Goal: Transaction & Acquisition: Purchase product/service

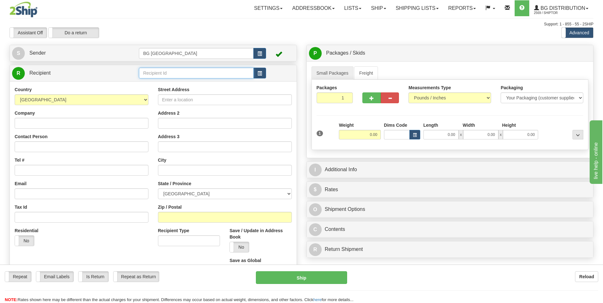
click at [168, 73] on input "text" at bounding box center [196, 73] width 114 height 11
click at [158, 80] on div "60117" at bounding box center [195, 82] width 108 height 7
type input "60117"
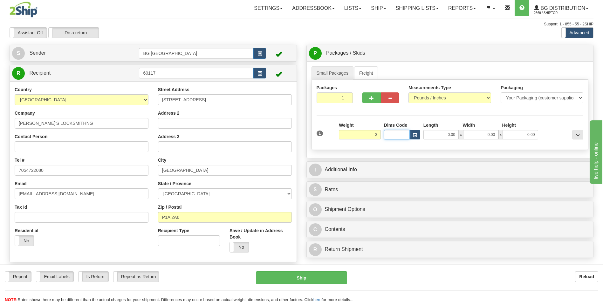
type input "3.00"
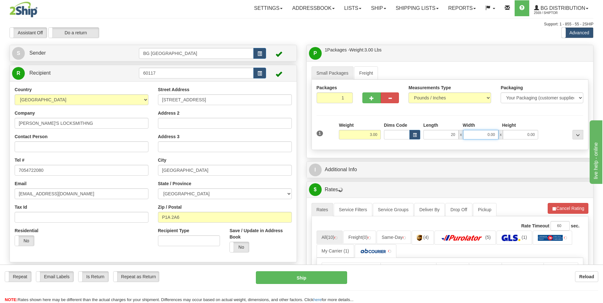
type input "20.00"
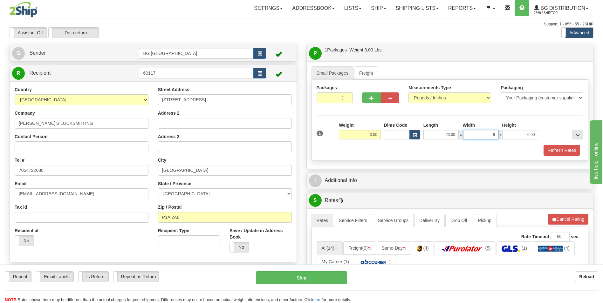
type input "6.00"
type input "1.00"
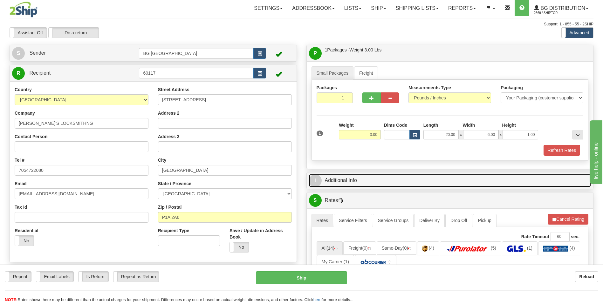
click at [354, 183] on link "I Additional Info" at bounding box center [450, 180] width 282 height 13
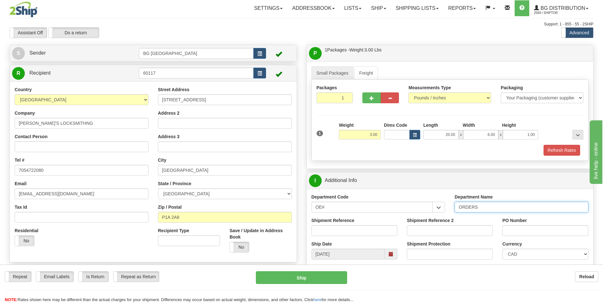
click at [483, 208] on input "ORDERS" at bounding box center [521, 207] width 134 height 11
type input "70182369-02"
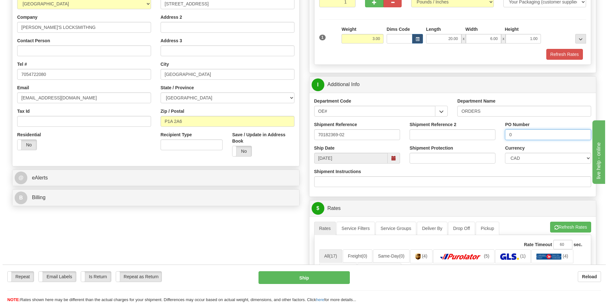
scroll to position [191, 0]
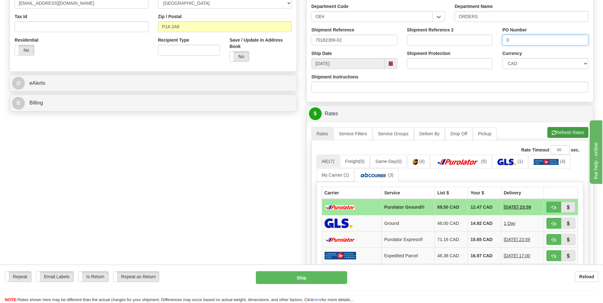
type input "0"
click at [556, 129] on button "Refresh Rates" at bounding box center [567, 132] width 41 height 11
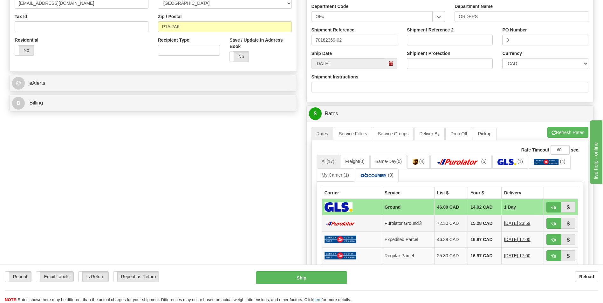
drag, startPoint x: 469, startPoint y: 222, endPoint x: 474, endPoint y: 222, distance: 5.1
click at [469, 222] on td "15.28 CAD" at bounding box center [484, 223] width 33 height 16
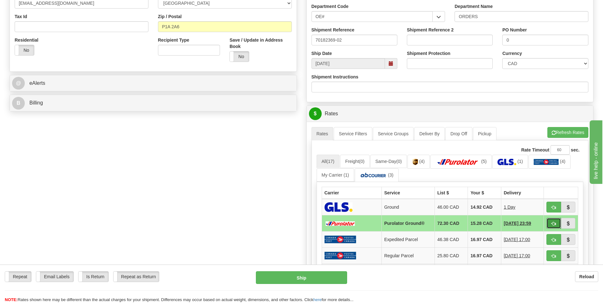
click at [548, 222] on button "button" at bounding box center [553, 223] width 15 height 11
type input "260"
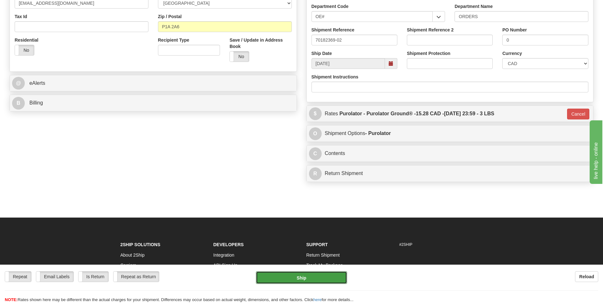
click at [324, 276] on button "Ship" at bounding box center [301, 277] width 91 height 13
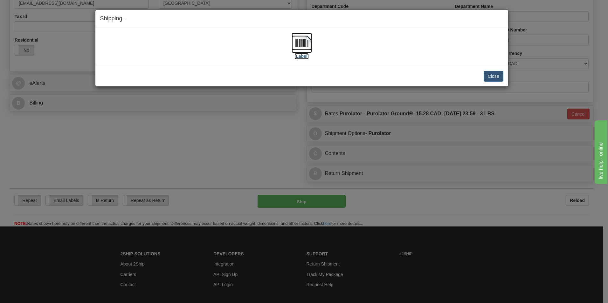
click at [302, 40] on img at bounding box center [301, 43] width 20 height 20
click at [487, 75] on button "Close" at bounding box center [493, 76] width 20 height 11
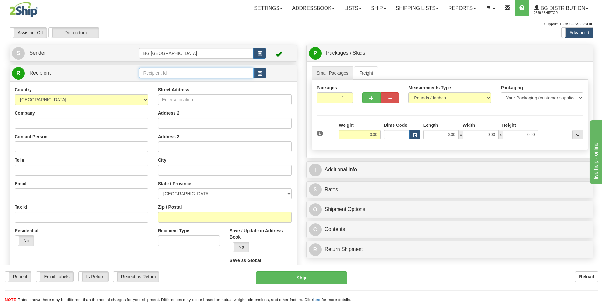
click at [162, 76] on input "text" at bounding box center [196, 73] width 114 height 11
click at [160, 80] on div "1186" at bounding box center [195, 82] width 108 height 7
type input "1186"
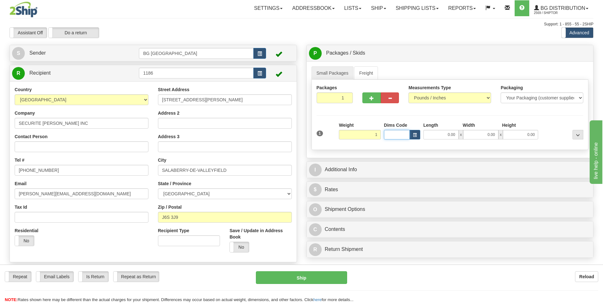
type input "1.00"
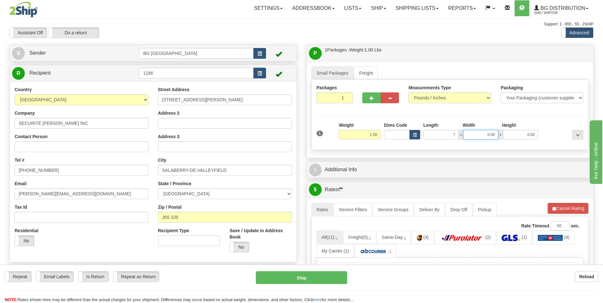
type input "7.00"
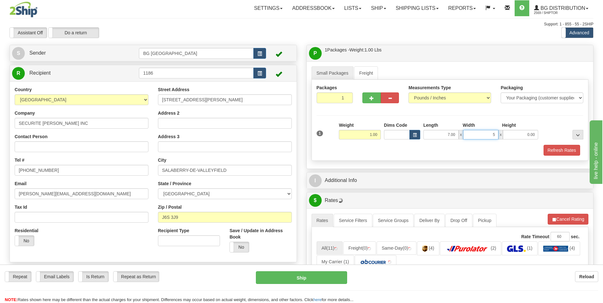
type input "5.00"
type input "3.00"
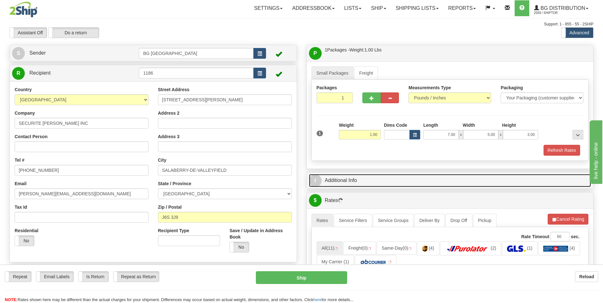
click at [359, 179] on link "I Additional Info" at bounding box center [450, 180] width 282 height 13
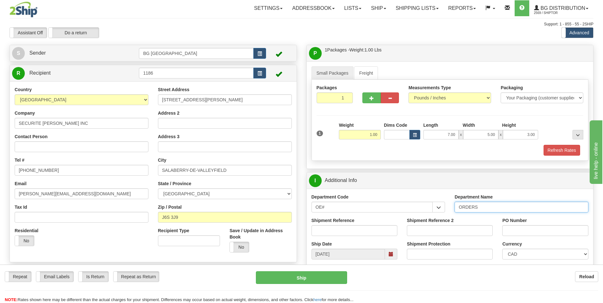
click at [494, 208] on input "ORDERS" at bounding box center [521, 207] width 134 height 11
type input "70184495-00"
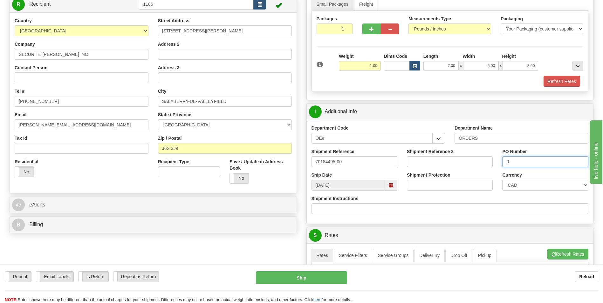
scroll to position [159, 0]
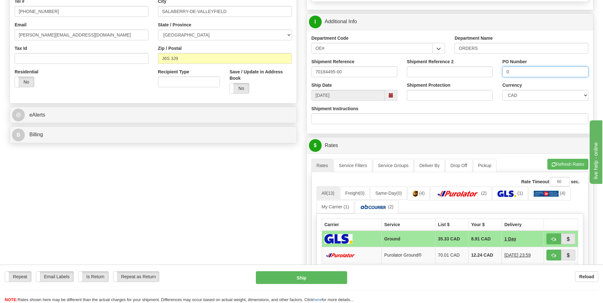
type input "0"
click at [565, 170] on ul "Rates Service Filters Service Groups Deliver By Drop Off Pickup Refresh Rates C…" at bounding box center [449, 165] width 277 height 13
click at [565, 168] on button "Refresh Rates" at bounding box center [567, 164] width 41 height 11
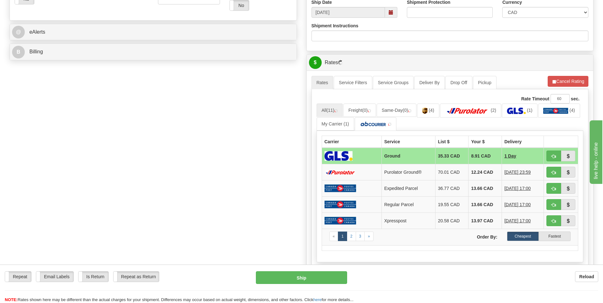
scroll to position [254, 0]
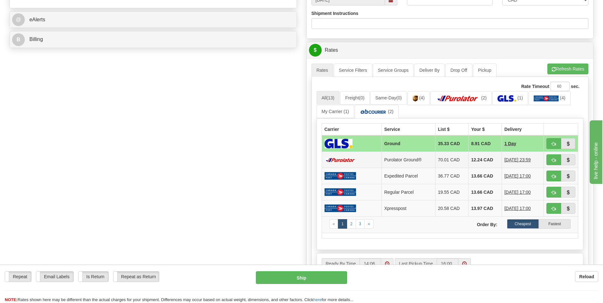
click at [488, 157] on td "12.24 CAD" at bounding box center [484, 160] width 33 height 16
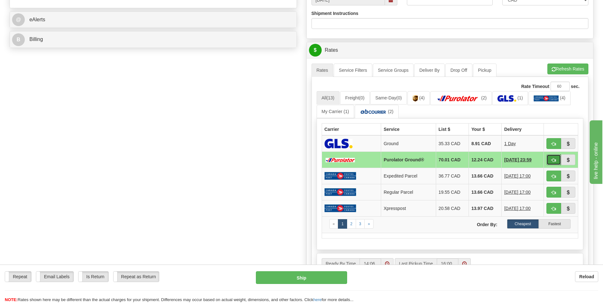
click at [554, 161] on span "button" at bounding box center [553, 160] width 4 height 4
type input "260"
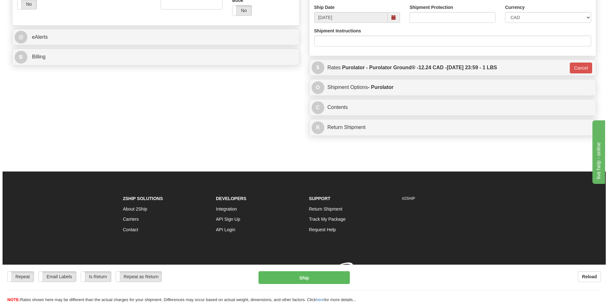
scroll to position [246, 0]
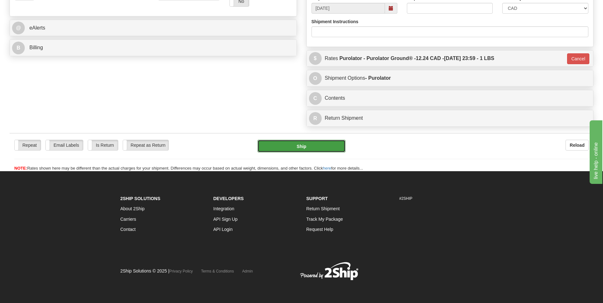
click at [283, 145] on button "Ship" at bounding box center [301, 146] width 88 height 13
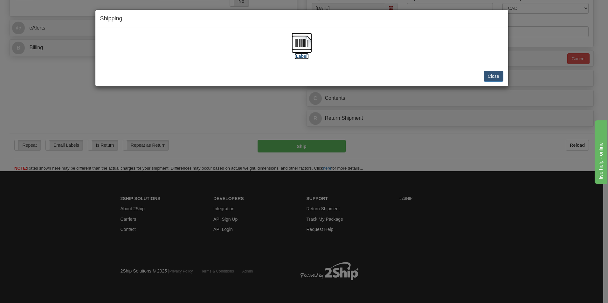
click at [302, 38] on img at bounding box center [301, 43] width 20 height 20
click at [491, 76] on button "Close" at bounding box center [493, 76] width 20 height 11
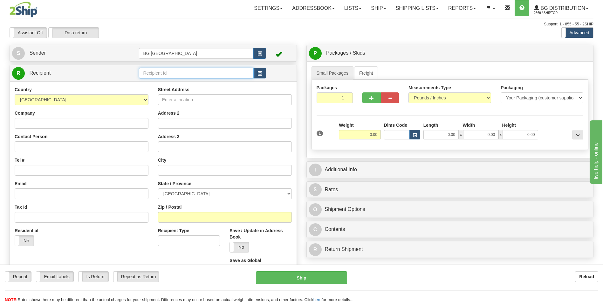
click at [189, 68] on input "text" at bounding box center [196, 73] width 114 height 11
click at [157, 84] on div "60040" at bounding box center [195, 82] width 108 height 7
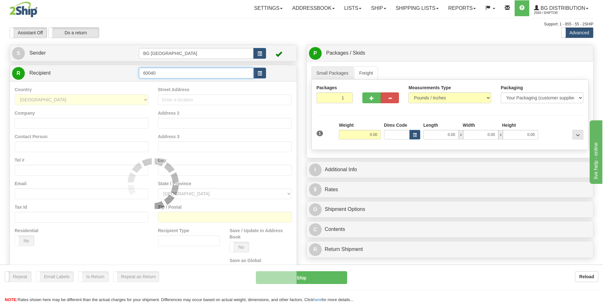
type input "60040"
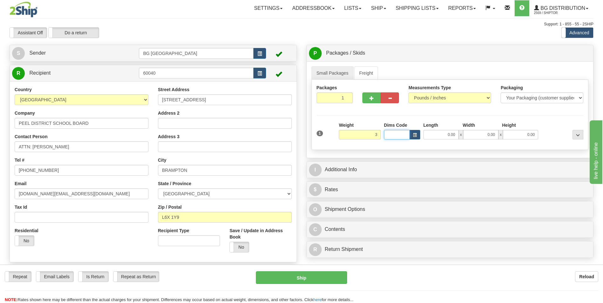
type input "3.00"
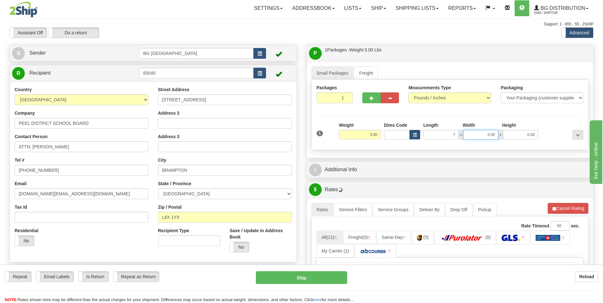
type input "7.00"
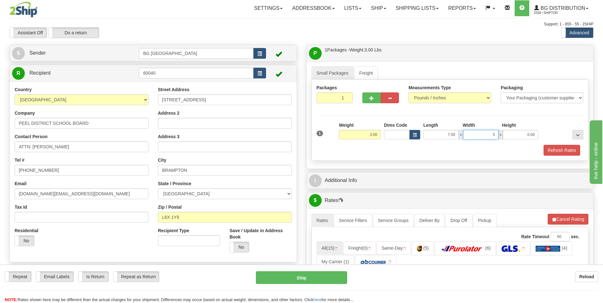
type input "5.00"
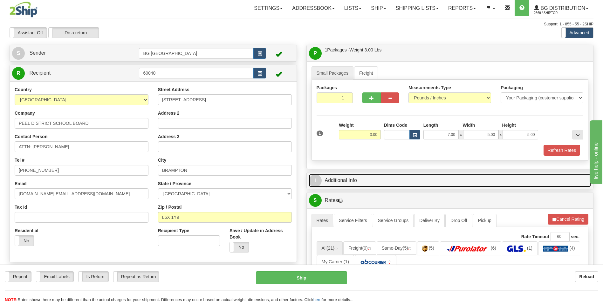
click at [369, 181] on link "I Additional Info" at bounding box center [450, 180] width 282 height 13
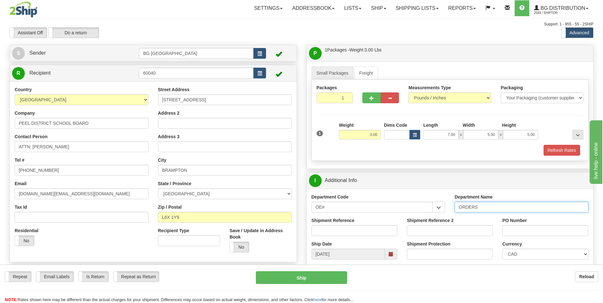
click at [488, 209] on input "ORDERS" at bounding box center [521, 207] width 134 height 11
type input "70185198-00"
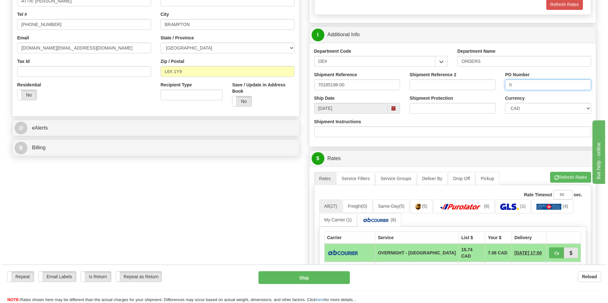
scroll to position [191, 0]
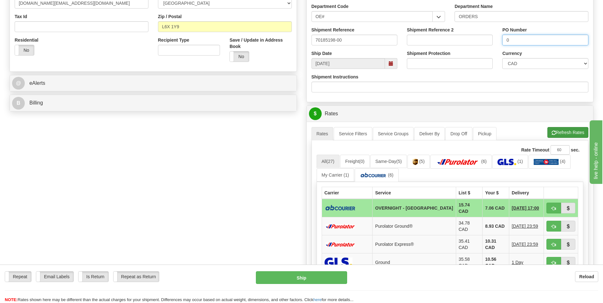
type input "0"
click at [556, 133] on button "Refresh Rates" at bounding box center [567, 132] width 41 height 11
click at [550, 206] on button "button" at bounding box center [553, 208] width 15 height 11
type input "4"
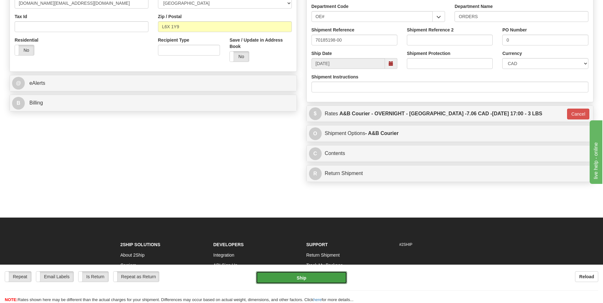
click at [297, 279] on button "Ship" at bounding box center [301, 277] width 91 height 13
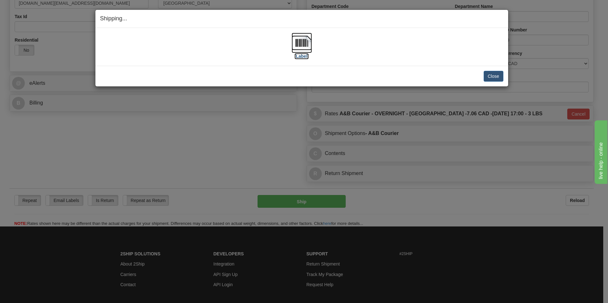
click at [298, 41] on img at bounding box center [301, 43] width 20 height 20
click at [499, 78] on button "Close" at bounding box center [493, 76] width 20 height 11
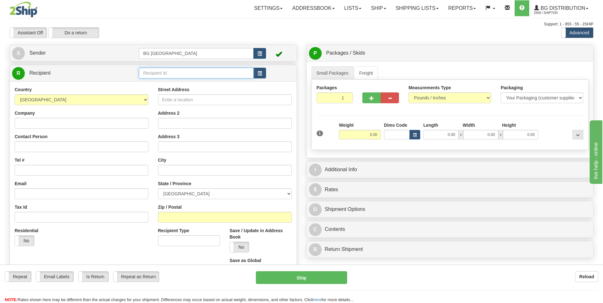
click at [161, 76] on input "text" at bounding box center [196, 73] width 114 height 11
click at [159, 85] on div "60489" at bounding box center [195, 82] width 108 height 7
type input "60489"
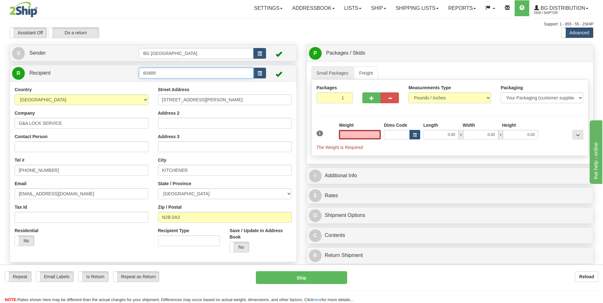
type input "0.00"
click at [166, 74] on input "60489" at bounding box center [196, 73] width 114 height 11
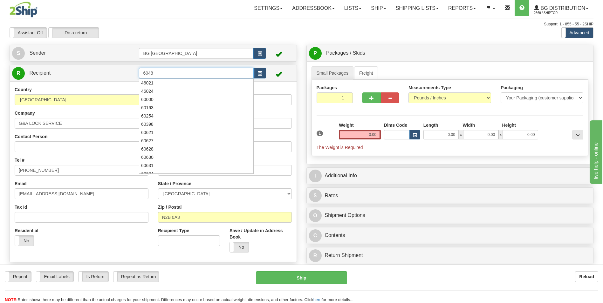
type input "60489"
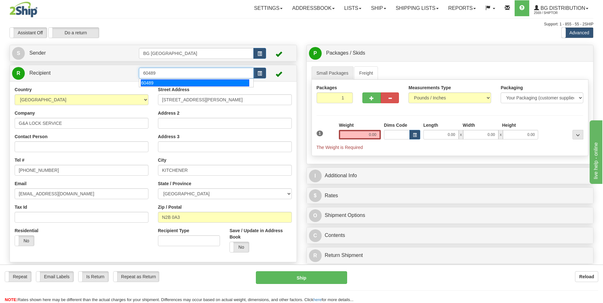
click at [162, 79] on div "60489" at bounding box center [195, 82] width 108 height 7
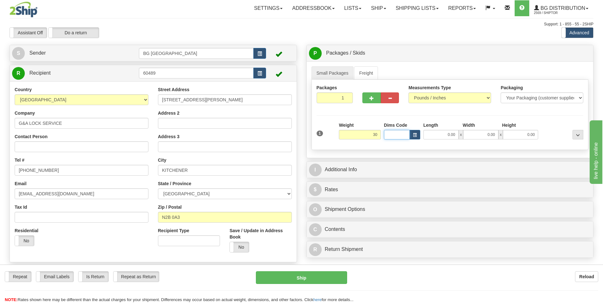
type input "30.00"
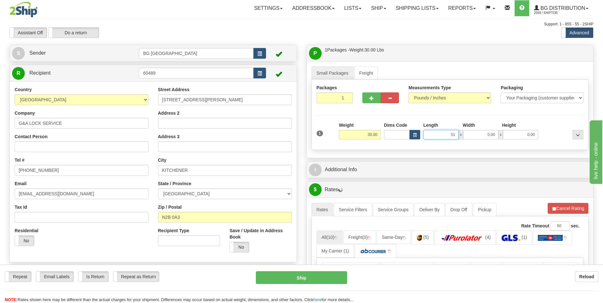
type input "51.00"
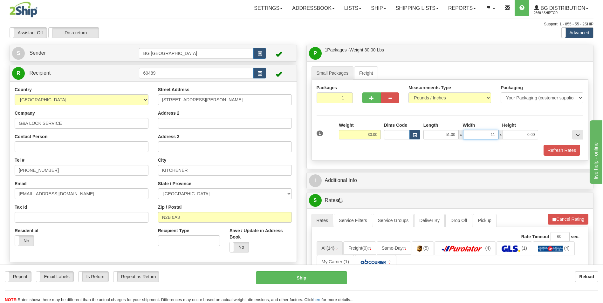
type input "11.00"
type input "5.00"
click at [367, 94] on button "button" at bounding box center [371, 97] width 18 height 11
type input "2"
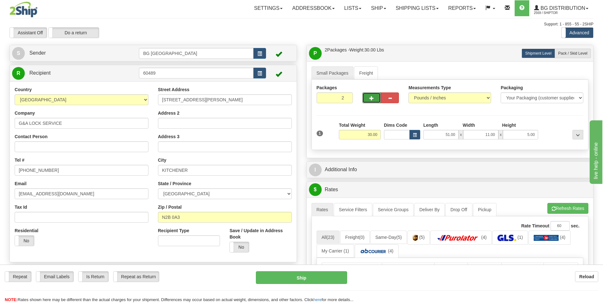
click at [104, 117] on div "Company G&A LOCK SERVICE" at bounding box center [82, 119] width 134 height 19
click at [100, 119] on input "G&A LOCK SERVICE" at bounding box center [82, 123] width 134 height 11
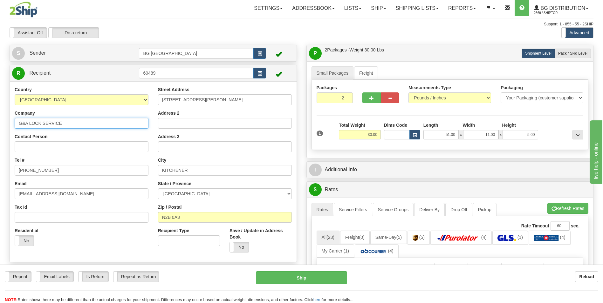
paste input "TYCO INTEGRATED FIRE&SECURITY"
type input "TYCO INTEGRATED FIRE&SECURITY"
click at [211, 104] on input "2090 SHIRLEY DRIVE" at bounding box center [225, 99] width 134 height 11
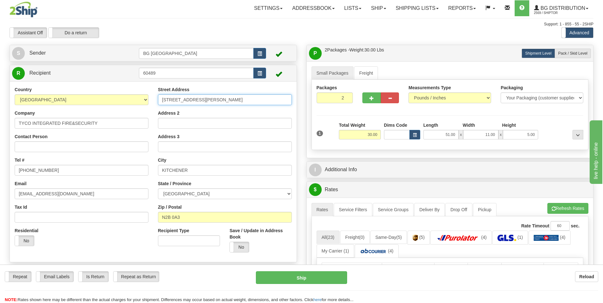
paste input "7 PAGET ROAD"
type input "7 PAGET ROAD"
click at [187, 173] on input "KITCHENER" at bounding box center [225, 170] width 134 height 11
paste input "BRAMPTON"
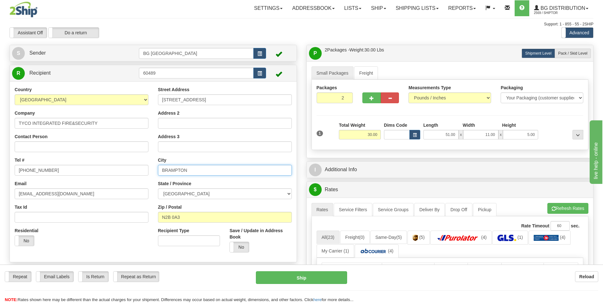
type input "BRAMPTON"
click at [187, 217] on input "N2B 0A3" at bounding box center [225, 217] width 134 height 11
paste input "L6T5S2"
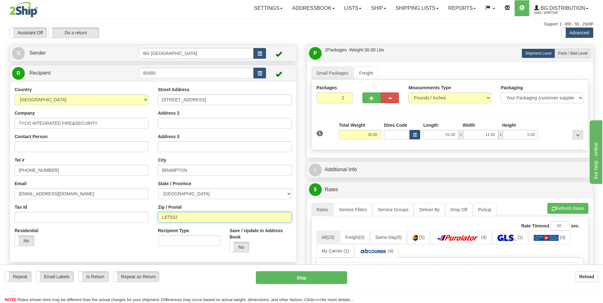
type input "L6T5S2"
click at [68, 170] on input "519-744-3584" at bounding box center [82, 170] width 134 height 11
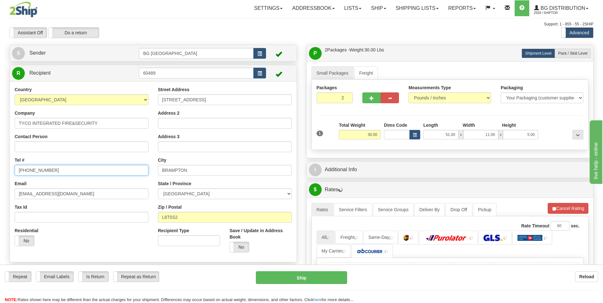
click at [68, 170] on input "519-744-3584" at bounding box center [82, 170] width 134 height 11
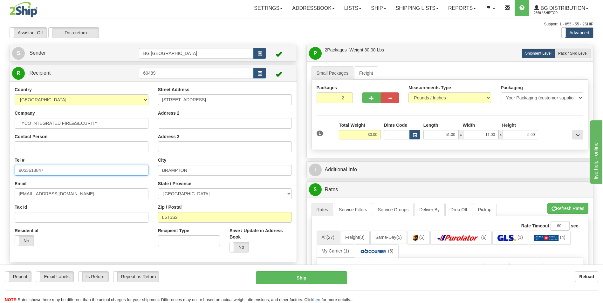
type input "9053618847"
click at [82, 194] on input "ASERRANO@KNELLS.CA" at bounding box center [82, 193] width 134 height 11
click at [569, 55] on span "Pack / Skid Level" at bounding box center [572, 53] width 29 height 4
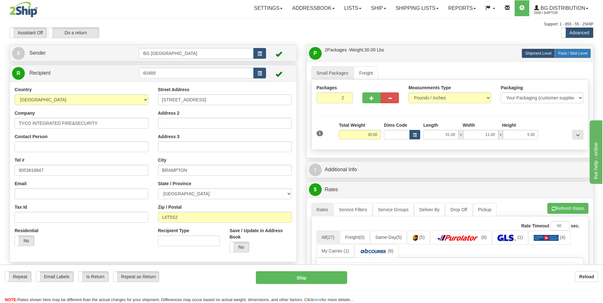
radio input "true"
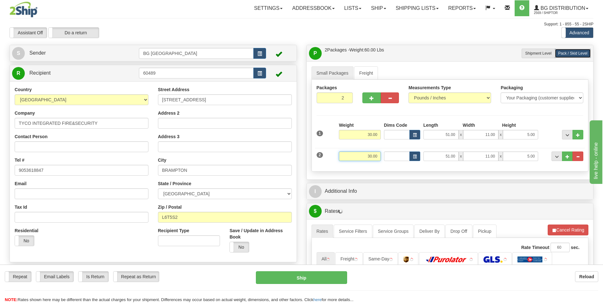
click at [367, 156] on input "30.00" at bounding box center [360, 157] width 42 height 10
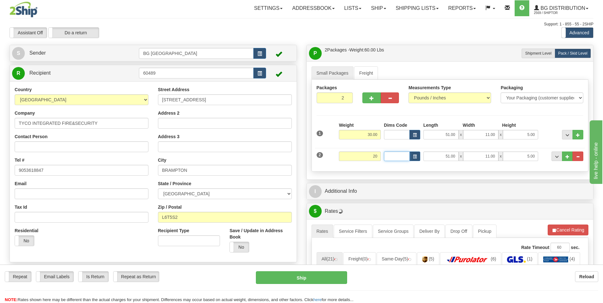
type input "20.00"
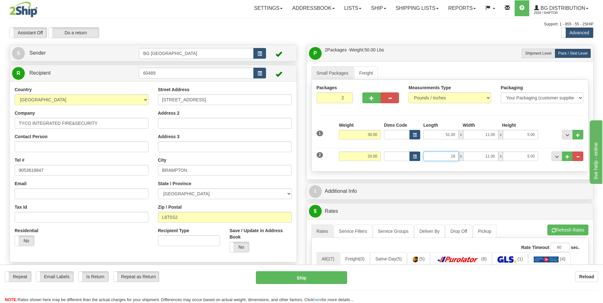
type input "16.00"
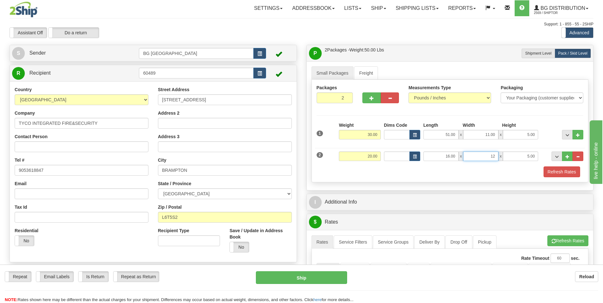
type input "12.00"
type input "9.00"
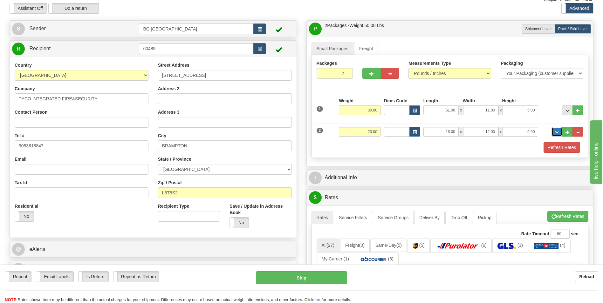
scroll to position [95, 0]
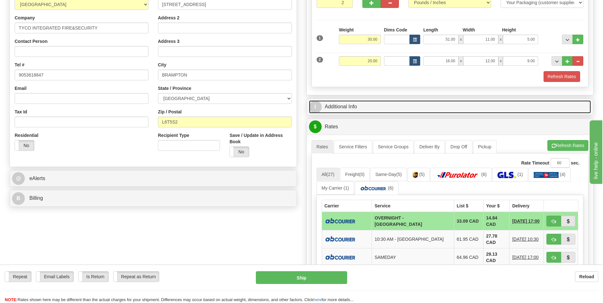
click at [374, 100] on link "I Additional Info" at bounding box center [450, 106] width 282 height 13
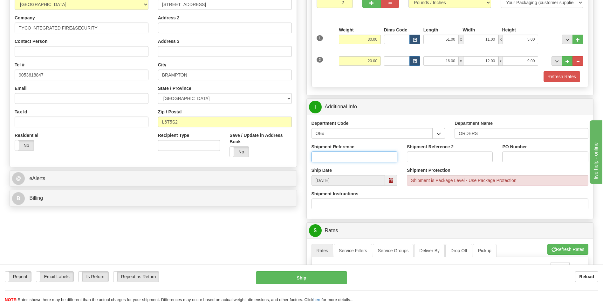
drag, startPoint x: 342, startPoint y: 161, endPoint x: 338, endPoint y: 158, distance: 5.3
click at [338, 158] on input "Shipment Reference" at bounding box center [354, 157] width 86 height 11
type input "70183576-00"
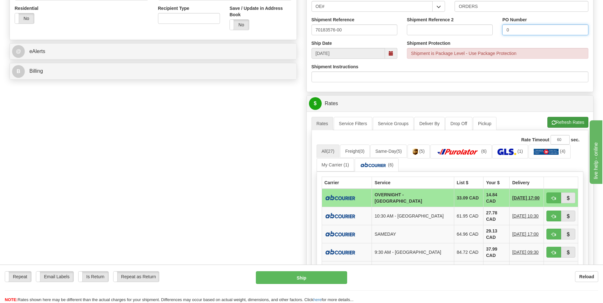
type input "0"
click at [574, 120] on button "Refresh Rates" at bounding box center [567, 122] width 41 height 11
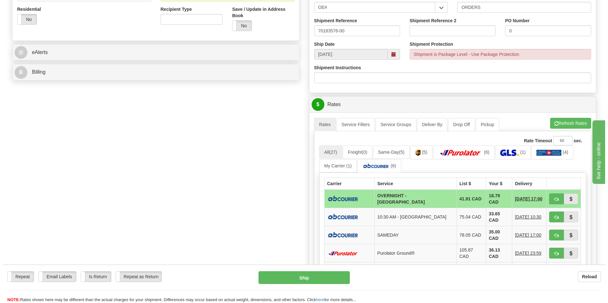
scroll to position [254, 0]
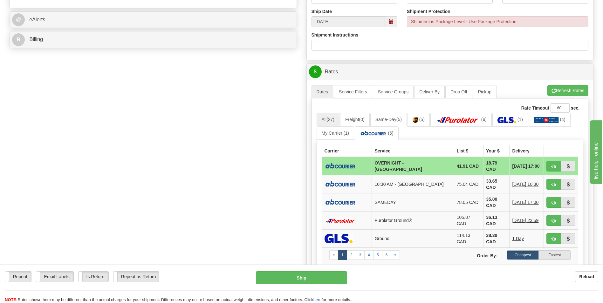
click at [489, 167] on td "18.79 CAD" at bounding box center [496, 166] width 26 height 18
click at [551, 164] on button "button" at bounding box center [553, 166] width 15 height 11
type input "4"
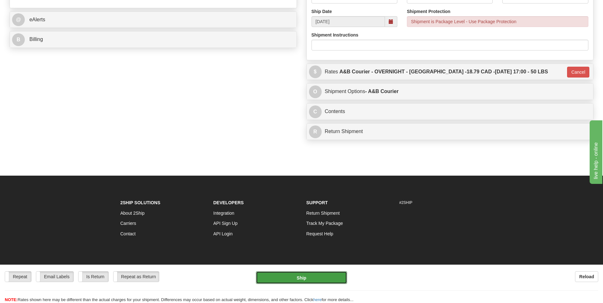
click at [316, 277] on button "Ship" at bounding box center [301, 277] width 91 height 13
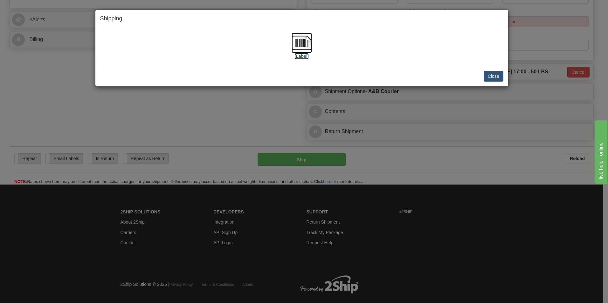
click at [302, 41] on img at bounding box center [301, 43] width 20 height 20
click at [491, 76] on button "Close" at bounding box center [493, 76] width 20 height 11
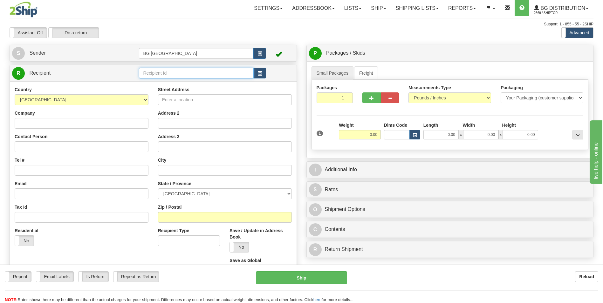
click at [158, 74] on input "text" at bounding box center [196, 73] width 114 height 11
click at [158, 81] on div "60349" at bounding box center [195, 82] width 108 height 7
type input "60349"
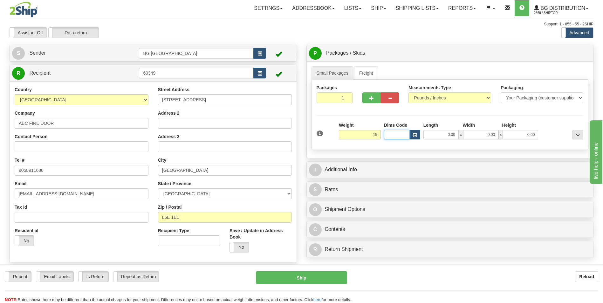
type input "15.00"
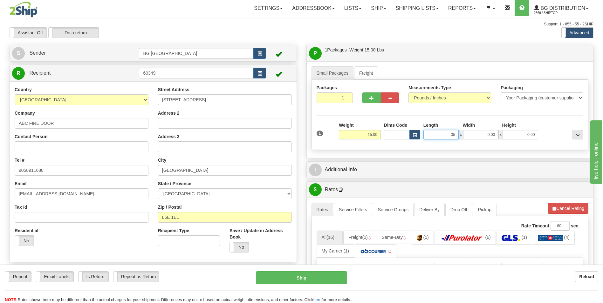
type input "35.00"
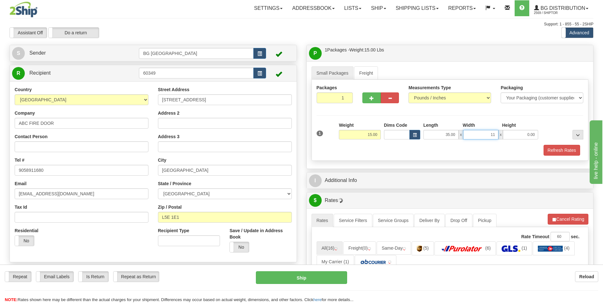
type input "11.00"
type input "5.00"
click at [370, 96] on span "button" at bounding box center [371, 98] width 4 height 4
type input "2"
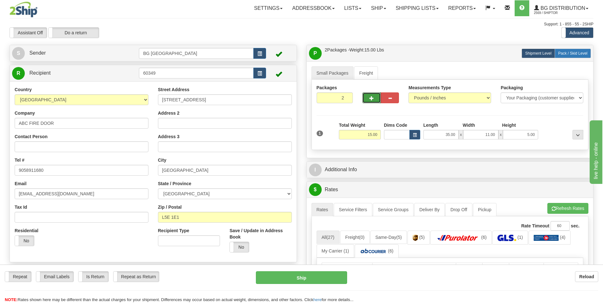
click at [582, 50] on label "Pack / Skid Level Pack.." at bounding box center [573, 54] width 36 height 10
radio input "true"
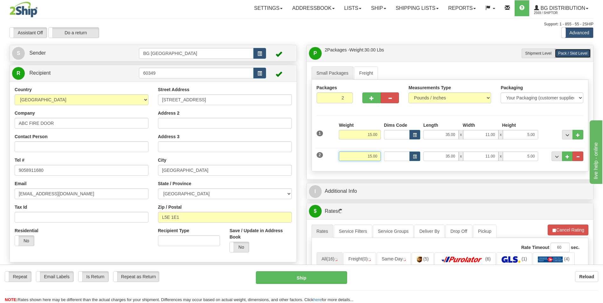
click at [365, 161] on input "15.00" at bounding box center [360, 157] width 42 height 10
type input "10.00"
type input "15.00"
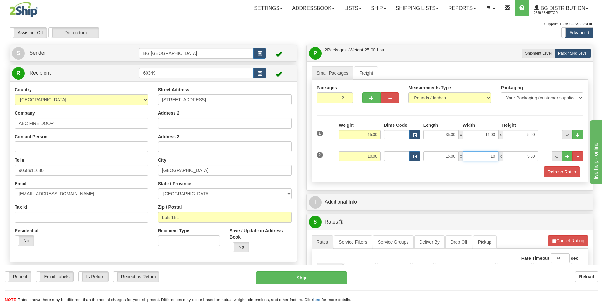
type input "10.00"
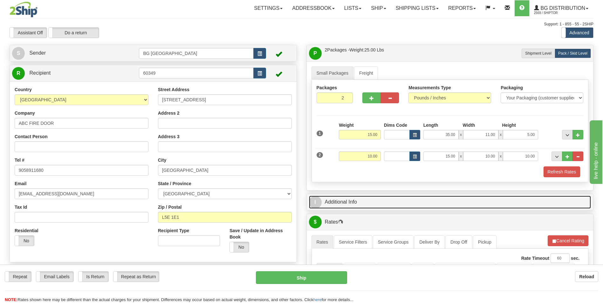
click at [366, 198] on link "I Additional Info" at bounding box center [450, 202] width 282 height 13
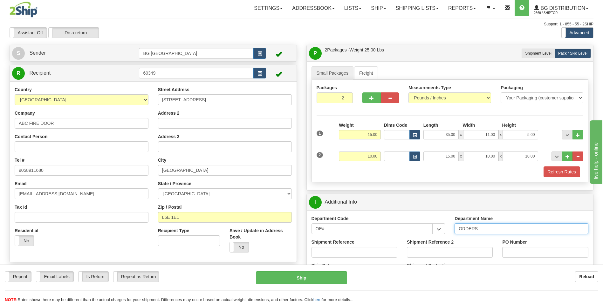
click at [484, 231] on input "ORDERS" at bounding box center [521, 228] width 134 height 11
type input "70185089-00"
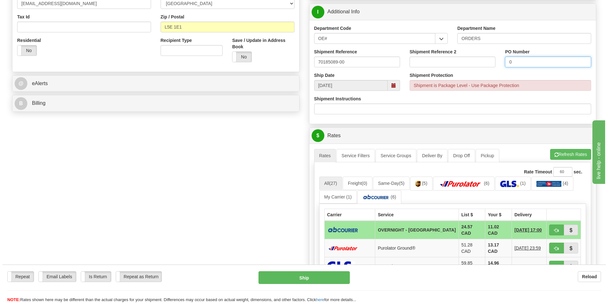
scroll to position [191, 0]
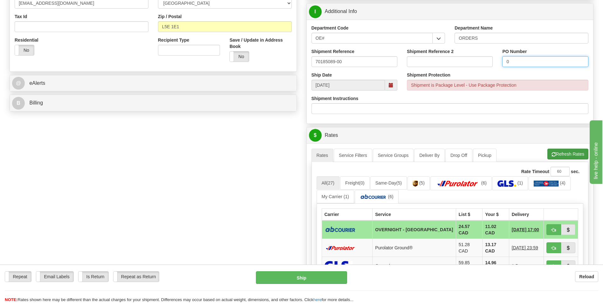
type input "0"
click at [560, 154] on button "Refresh Rates" at bounding box center [567, 154] width 41 height 11
click at [548, 226] on button "button" at bounding box center [553, 229] width 15 height 11
type input "4"
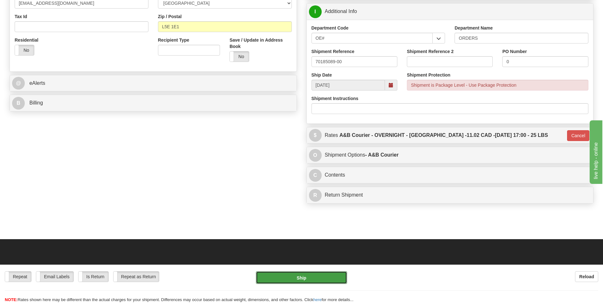
click at [306, 277] on button "Ship" at bounding box center [301, 277] width 91 height 13
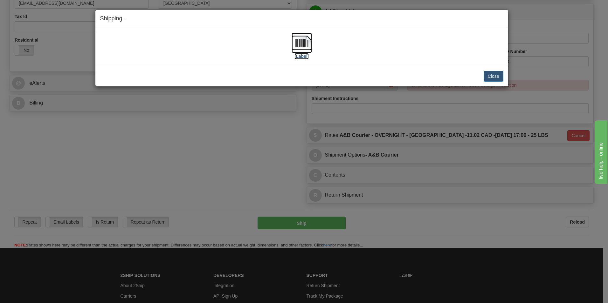
click at [311, 39] on img at bounding box center [301, 43] width 20 height 20
click at [489, 74] on button "Close" at bounding box center [493, 76] width 20 height 11
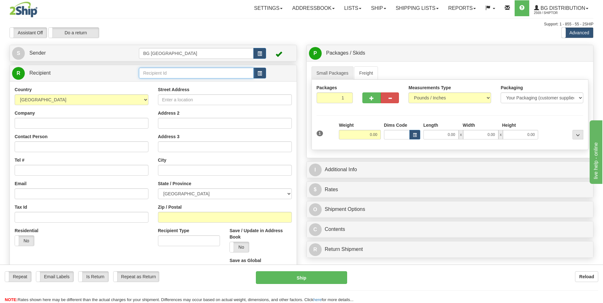
click at [188, 72] on input "text" at bounding box center [196, 73] width 114 height 11
click at [174, 82] on div "60464" at bounding box center [195, 82] width 108 height 7
type input "60464"
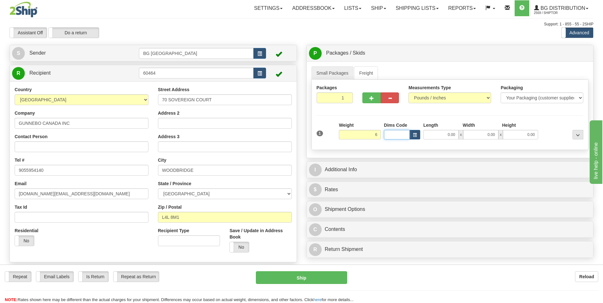
type input "6.00"
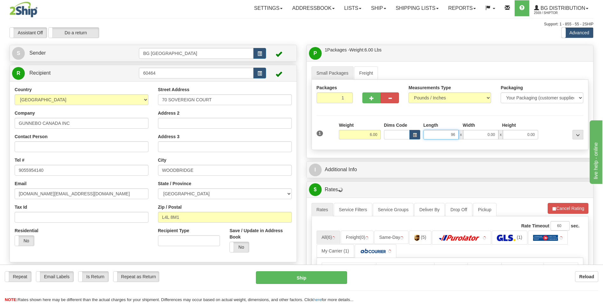
type input "96.00"
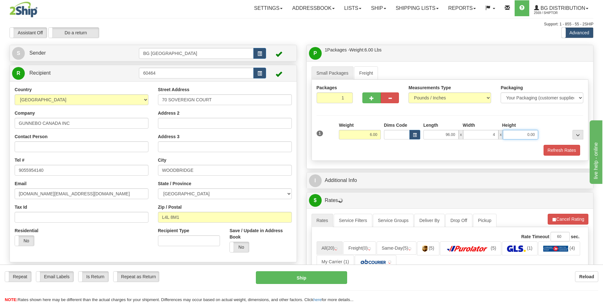
type input "4.00"
type input "2.00"
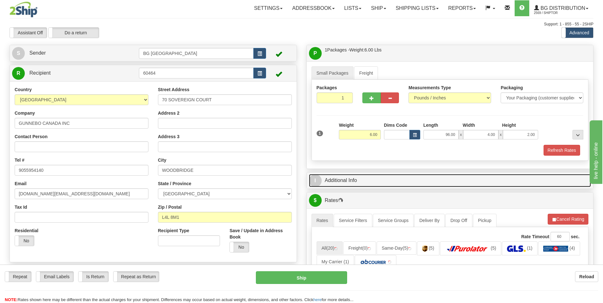
click at [338, 178] on link "I Additional Info" at bounding box center [450, 180] width 282 height 13
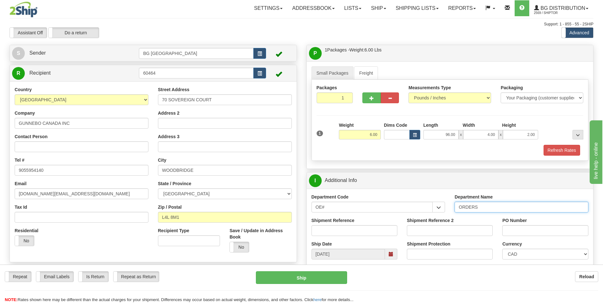
click at [502, 211] on input "ORDERS" at bounding box center [521, 207] width 134 height 11
type input "70184095-01"
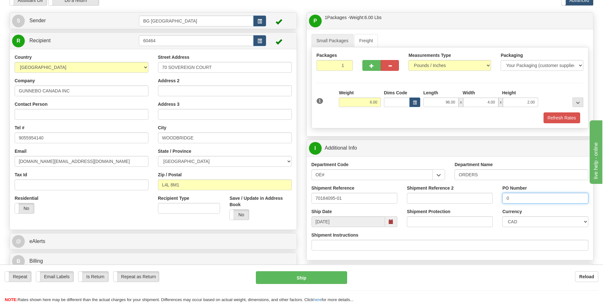
scroll to position [159, 0]
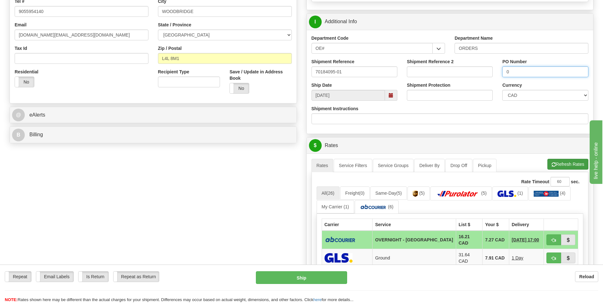
type input "0"
click at [563, 167] on button "Refresh Rates" at bounding box center [567, 164] width 41 height 11
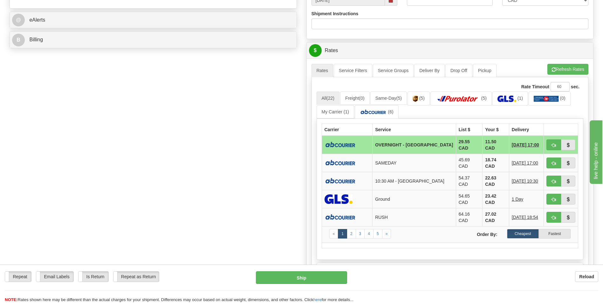
scroll to position [254, 0]
click at [551, 141] on button "button" at bounding box center [553, 144] width 15 height 11
type input "4"
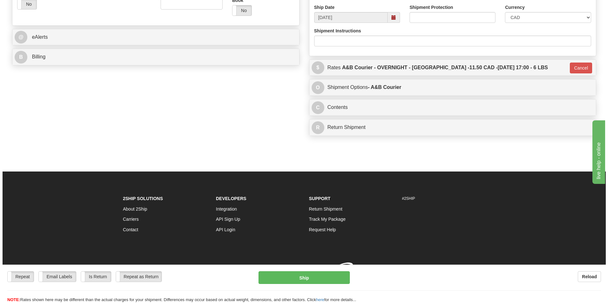
scroll to position [245, 0]
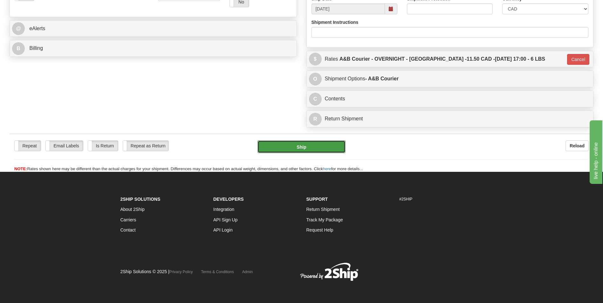
click at [312, 147] on button "Ship" at bounding box center [301, 146] width 88 height 13
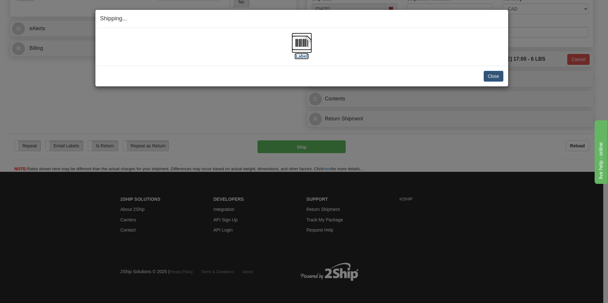
click at [304, 38] on img at bounding box center [301, 43] width 20 height 20
click at [495, 78] on button "Close" at bounding box center [493, 76] width 20 height 11
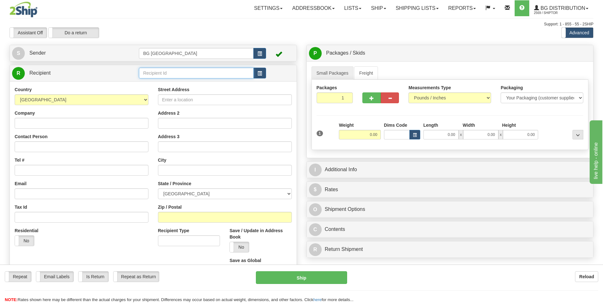
click at [149, 69] on input "text" at bounding box center [196, 73] width 114 height 11
click at [146, 79] on li "60014" at bounding box center [196, 83] width 114 height 8
type input "60014"
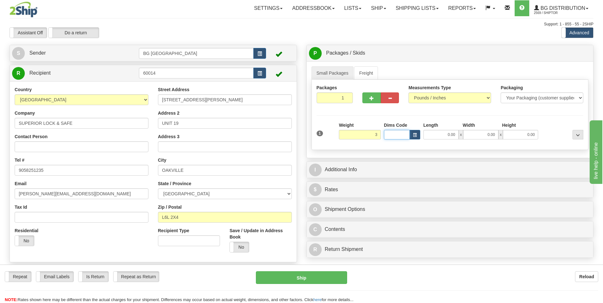
type input "3.00"
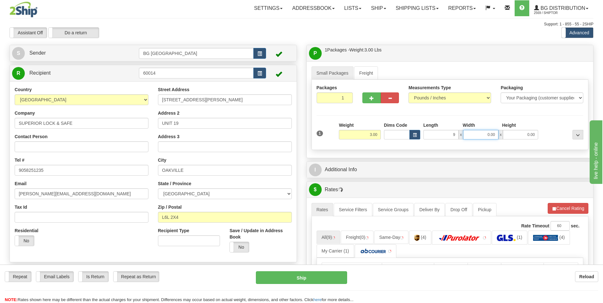
type input "9.00"
type input "6.00"
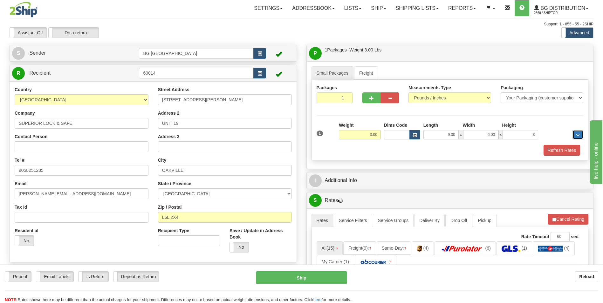
type input "3.00"
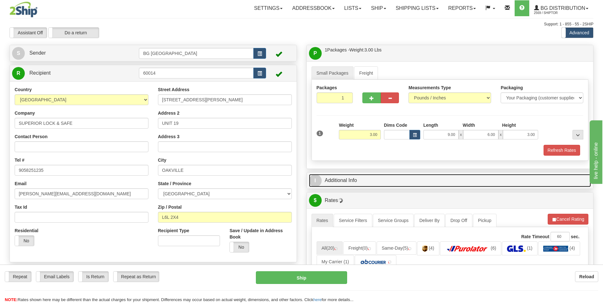
click at [364, 176] on link "I Additional Info" at bounding box center [450, 180] width 282 height 13
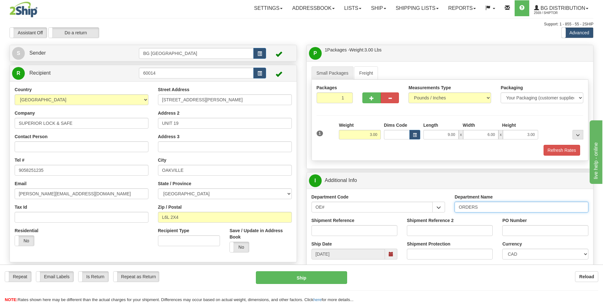
click at [502, 208] on input "ORDERS" at bounding box center [521, 207] width 134 height 11
type input "70183537-00"
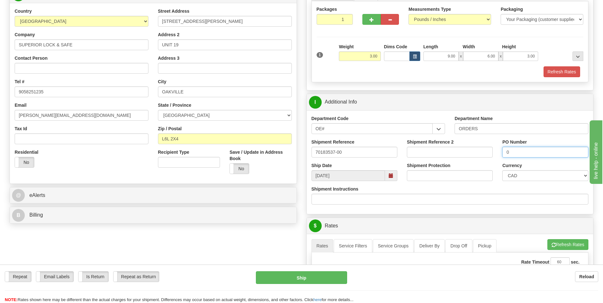
scroll to position [159, 0]
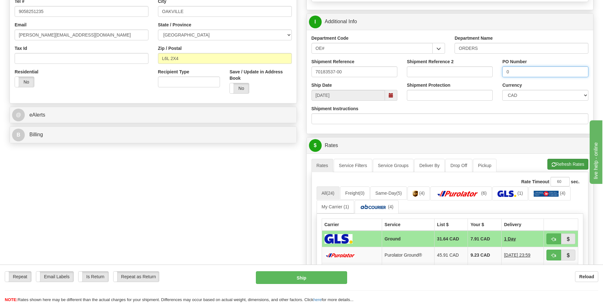
type input "0"
click at [565, 165] on button "Refresh Rates" at bounding box center [567, 164] width 41 height 11
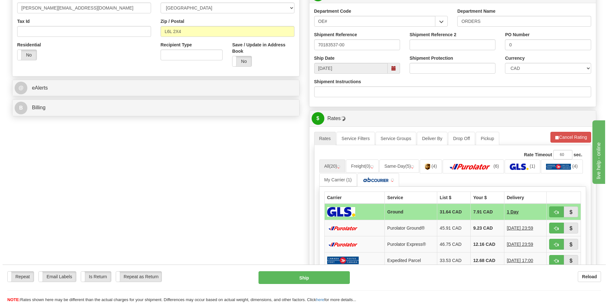
scroll to position [222, 0]
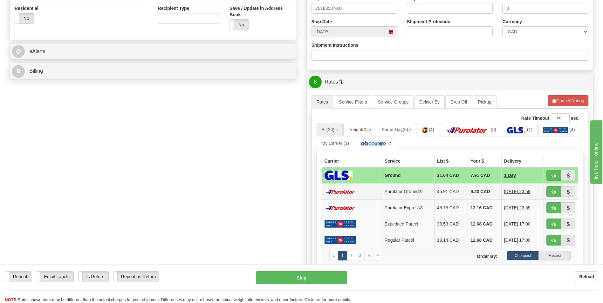
click at [478, 189] on td "9.23 CAD" at bounding box center [484, 192] width 33 height 16
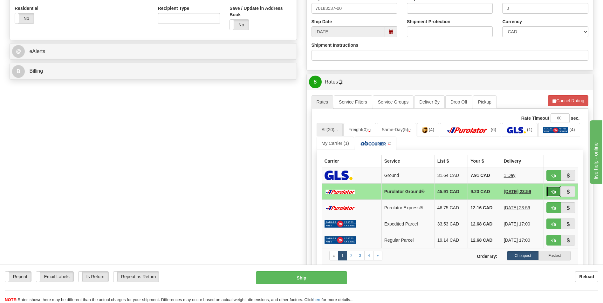
click at [558, 193] on button "button" at bounding box center [553, 191] width 15 height 11
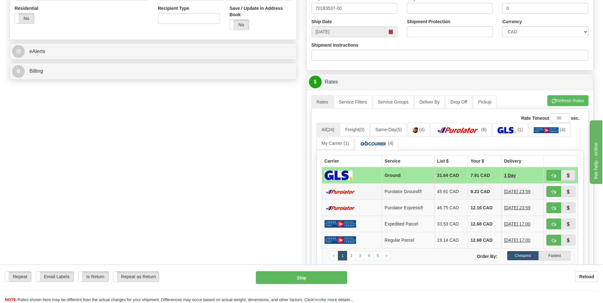
click at [446, 195] on td "45.91 CAD" at bounding box center [450, 192] width 33 height 16
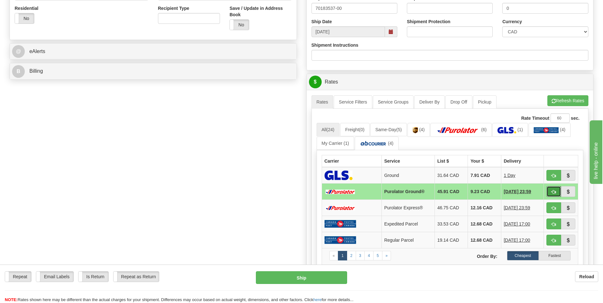
click at [555, 193] on span "button" at bounding box center [553, 192] width 4 height 4
type input "260"
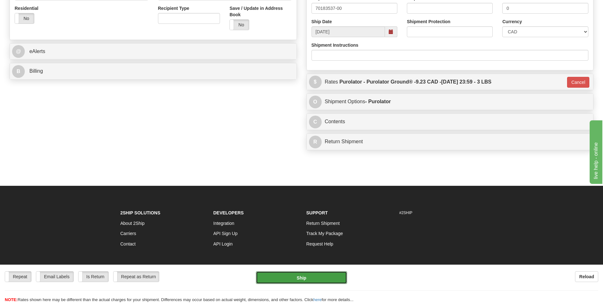
click at [287, 278] on button "Ship" at bounding box center [301, 277] width 91 height 13
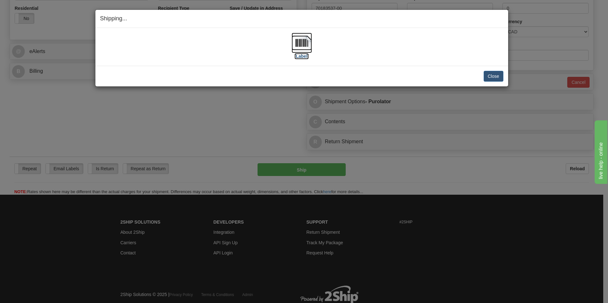
click at [307, 40] on img at bounding box center [301, 43] width 20 height 20
click at [487, 74] on button "Close" at bounding box center [493, 76] width 20 height 11
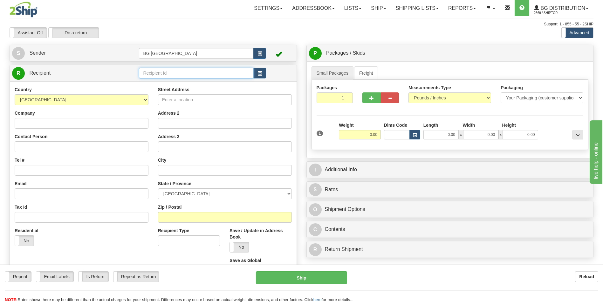
click at [195, 75] on input "text" at bounding box center [196, 73] width 114 height 11
click at [187, 80] on div "60803" at bounding box center [195, 82] width 108 height 7
type input "60803"
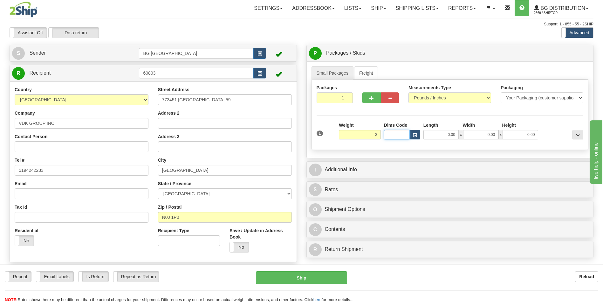
type input "3.00"
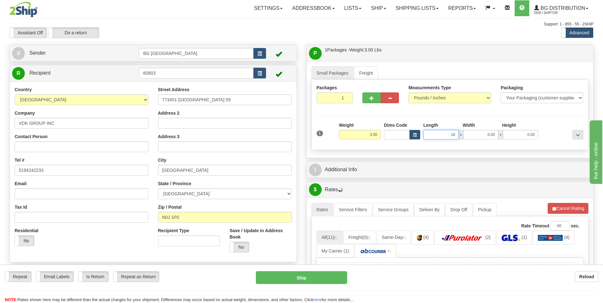
type input "16.00"
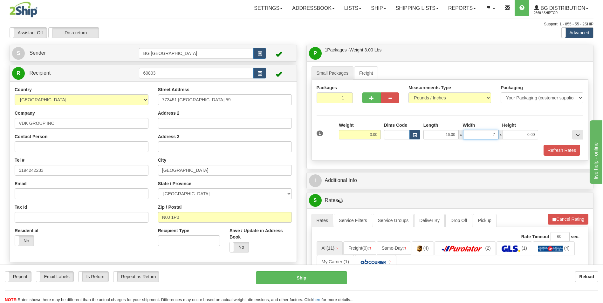
type input "7.00"
type input "4.00"
click at [371, 172] on div "P Packages / Skids 1 Packages - Weight: 3.00 Lbs 1 Skids - Weight: NaN Lbs Ship…" at bounding box center [450, 274] width 297 height 459
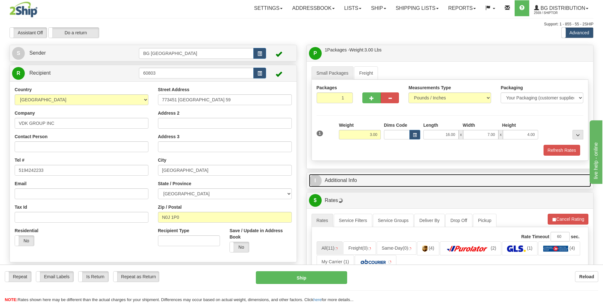
click at [369, 183] on link "I Additional Info" at bounding box center [450, 180] width 282 height 13
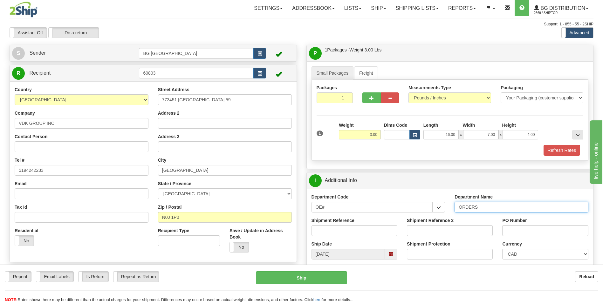
click at [493, 205] on input "ORDERS" at bounding box center [521, 207] width 134 height 11
type input "70184870-00"
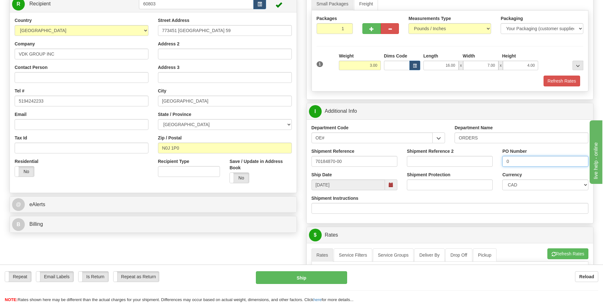
scroll to position [127, 0]
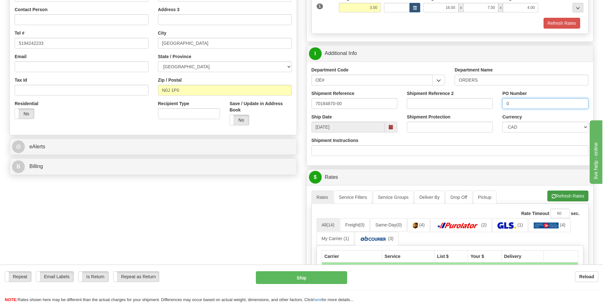
type input "0"
click at [567, 195] on button "Refresh Rates" at bounding box center [567, 196] width 41 height 11
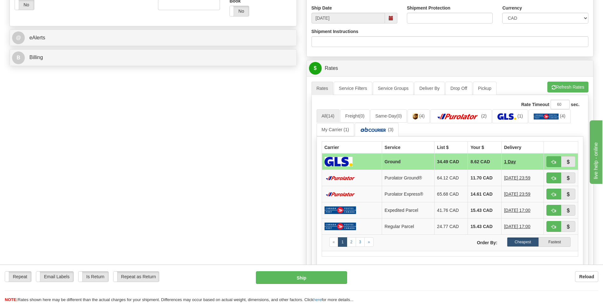
scroll to position [254, 0]
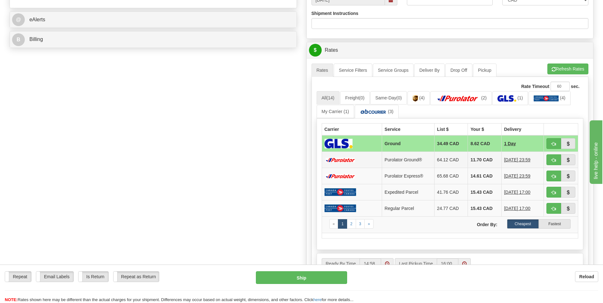
click at [468, 157] on td "11.70 CAD" at bounding box center [484, 160] width 33 height 16
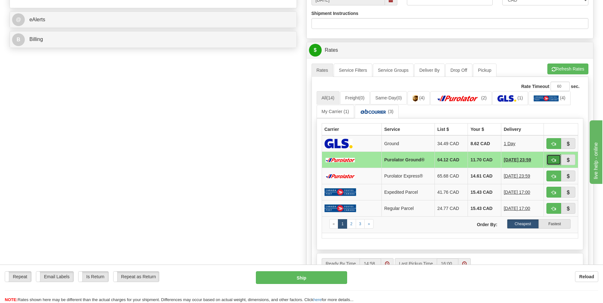
click at [551, 157] on button "button" at bounding box center [553, 159] width 15 height 11
type input "260"
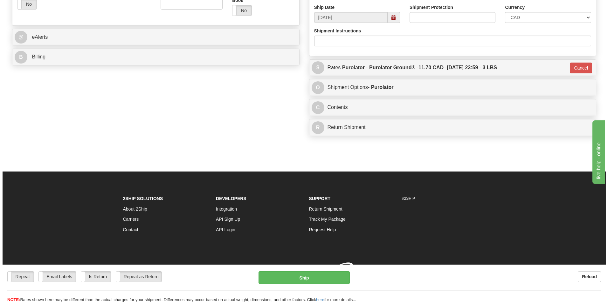
scroll to position [246, 0]
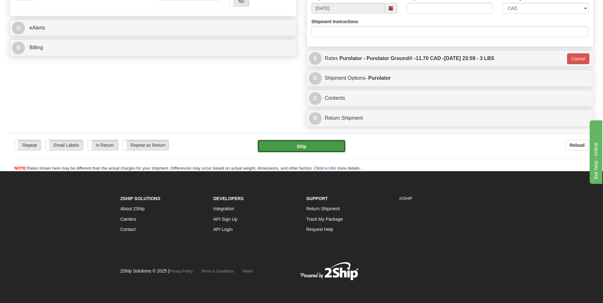
click at [273, 140] on button "Ship" at bounding box center [301, 146] width 88 height 13
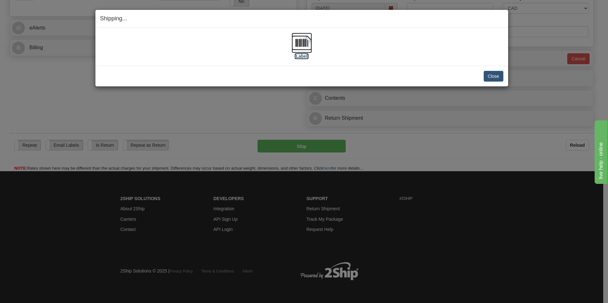
click at [297, 35] on img at bounding box center [301, 43] width 20 height 20
click at [489, 75] on button "Close" at bounding box center [493, 76] width 20 height 11
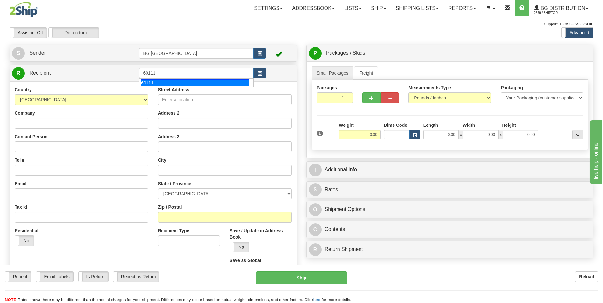
click at [148, 84] on div "60111" at bounding box center [195, 82] width 108 height 7
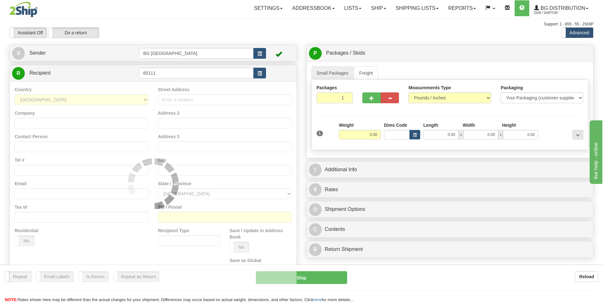
type input "60111"
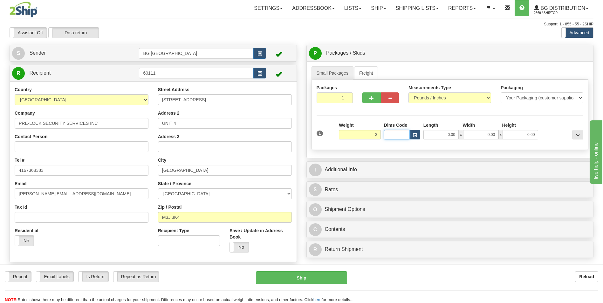
type input "3.00"
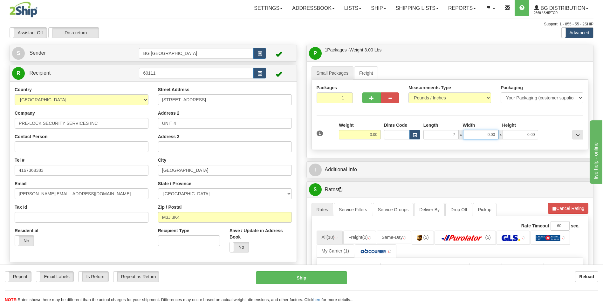
type input "7.00"
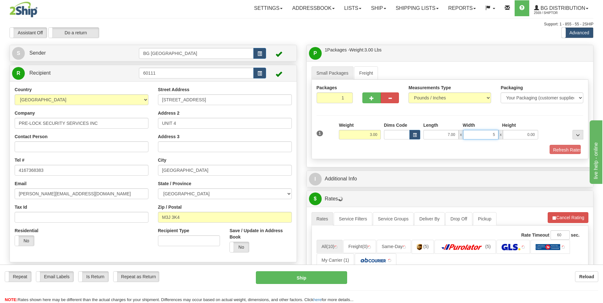
type input "5.00"
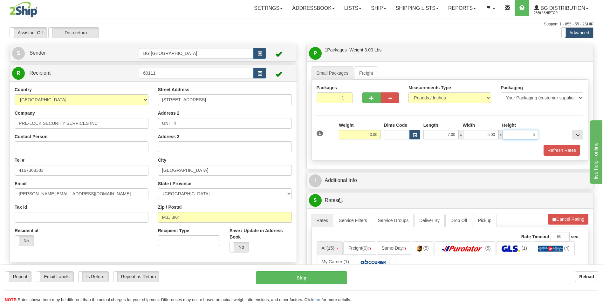
type input "5.00"
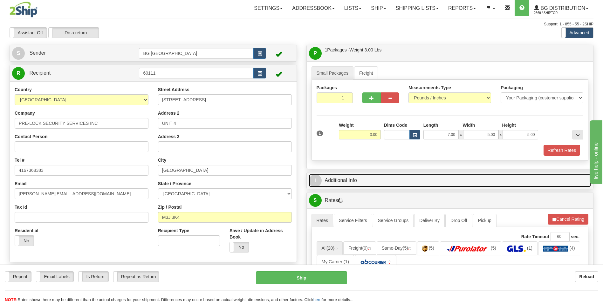
click at [369, 182] on link "I Additional Info" at bounding box center [450, 180] width 282 height 13
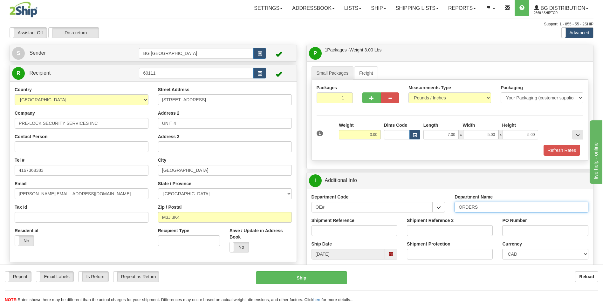
click at [494, 211] on input "ORDERS" at bounding box center [521, 207] width 134 height 11
type input "70185279-00"
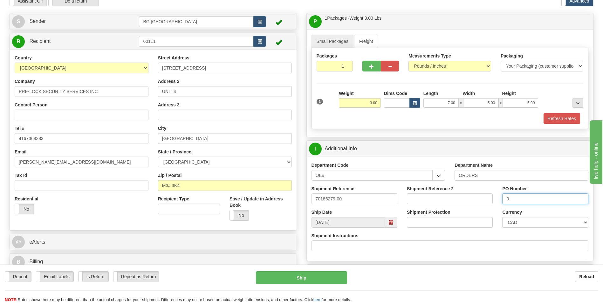
scroll to position [95, 0]
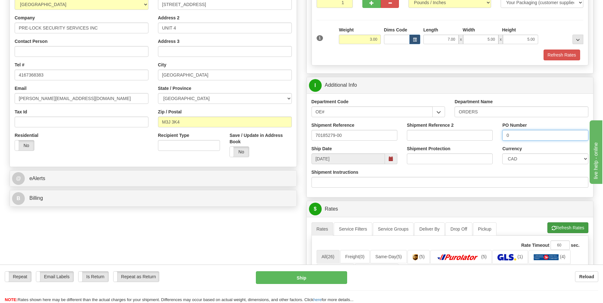
type input "0"
click at [550, 224] on button "Refresh Rates" at bounding box center [567, 227] width 41 height 11
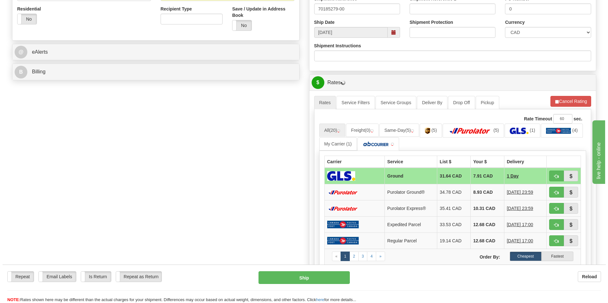
scroll to position [222, 0]
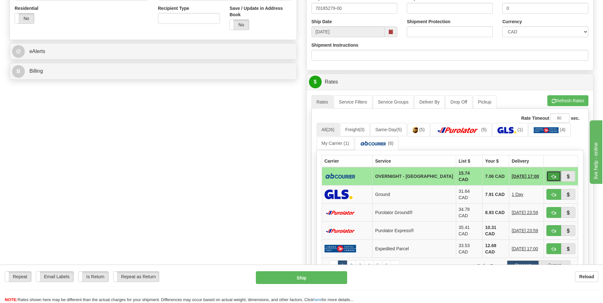
click at [555, 175] on span "button" at bounding box center [553, 177] width 4 height 4
type input "4"
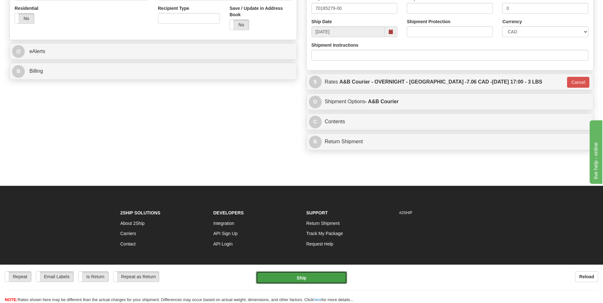
click at [311, 274] on button "Ship" at bounding box center [301, 277] width 91 height 13
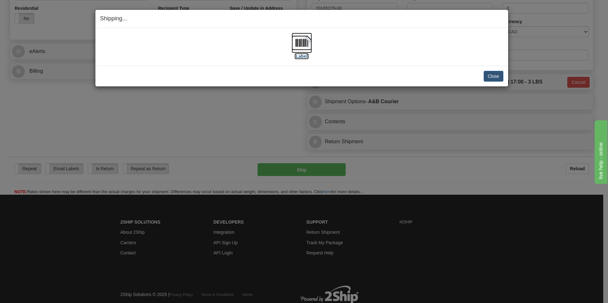
click at [303, 39] on img at bounding box center [301, 43] width 20 height 20
click at [493, 73] on button "Close" at bounding box center [493, 76] width 20 height 11
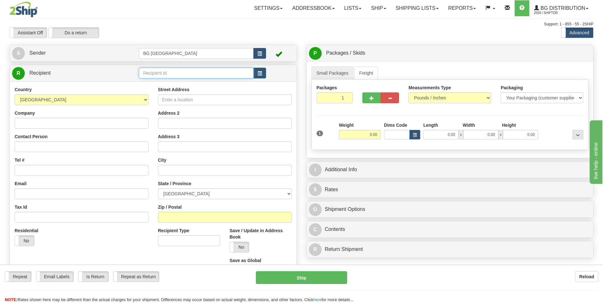
click at [168, 72] on input "text" at bounding box center [196, 73] width 114 height 11
click at [160, 82] on div "60470" at bounding box center [195, 82] width 108 height 7
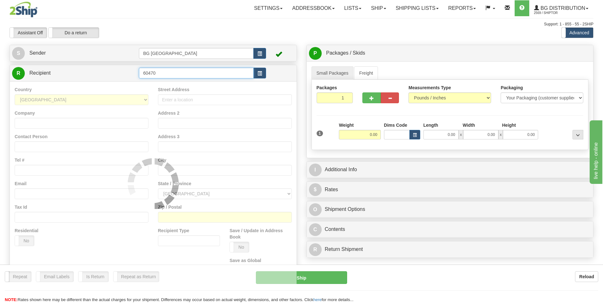
type input "60470"
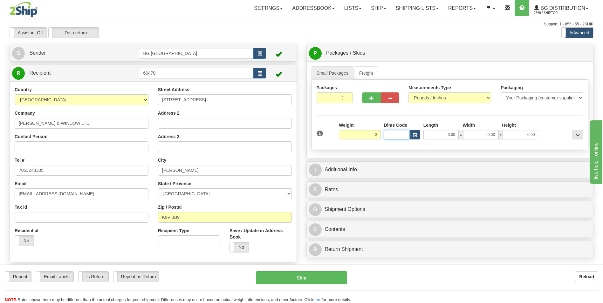
type input "3.00"
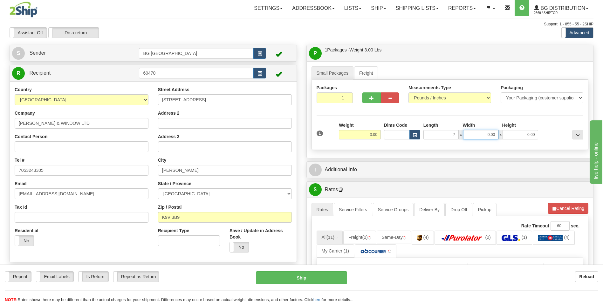
type input "7.00"
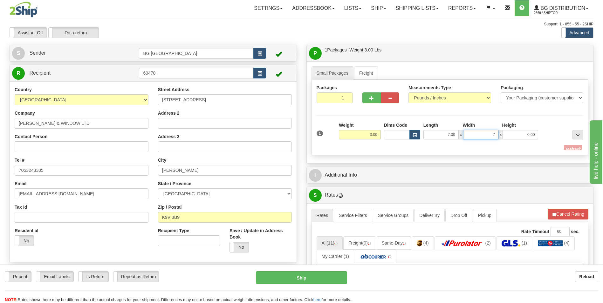
type input "7.00"
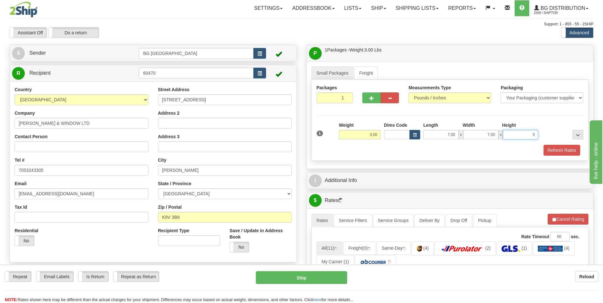
type input "5.00"
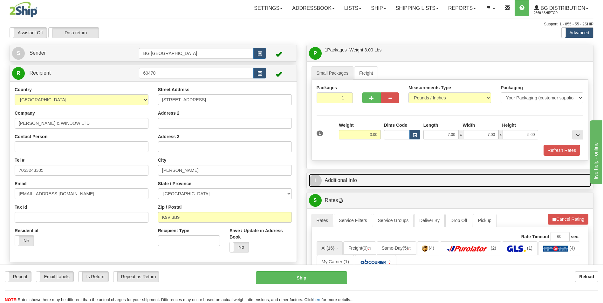
click at [355, 180] on link "I Additional Info" at bounding box center [450, 180] width 282 height 13
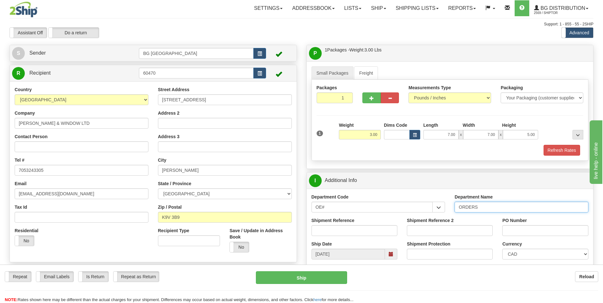
click at [495, 208] on input "ORDERS" at bounding box center [521, 207] width 134 height 11
type input "70184903-00"
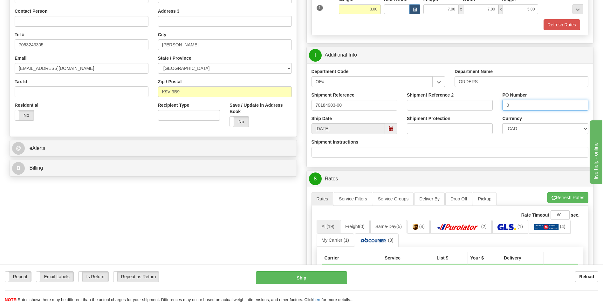
scroll to position [127, 0]
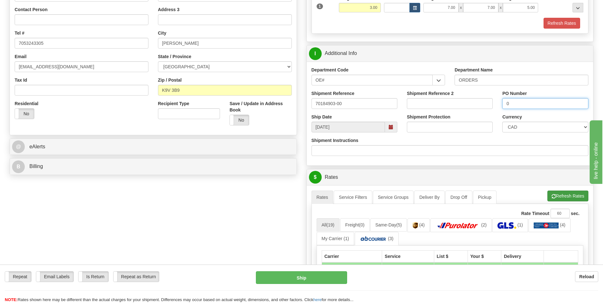
type input "0"
click at [553, 198] on span "button" at bounding box center [553, 197] width 4 height 4
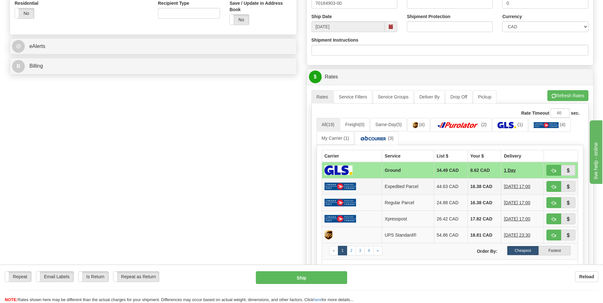
scroll to position [286, 0]
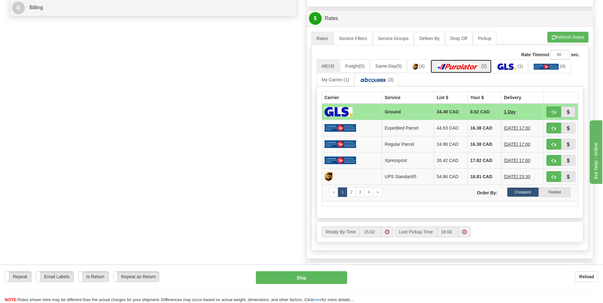
click at [471, 66] on img at bounding box center [457, 67] width 44 height 6
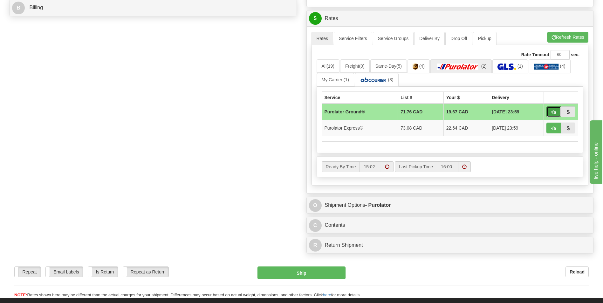
click at [550, 108] on button "button" at bounding box center [553, 111] width 15 height 11
type input "260"
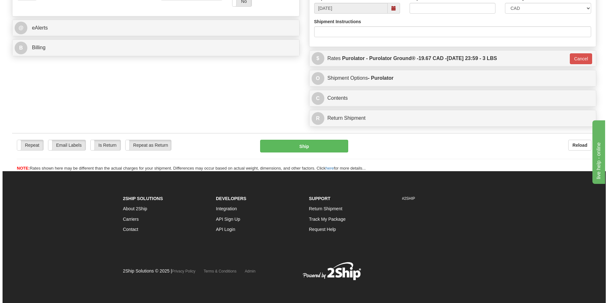
scroll to position [246, 0]
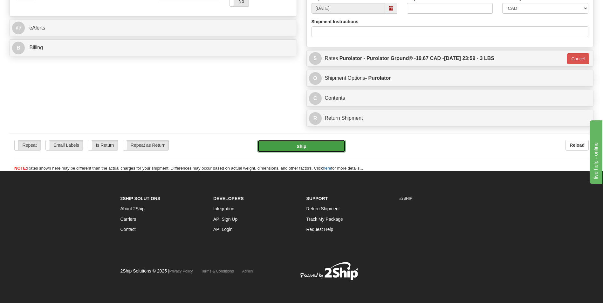
click at [320, 150] on button "Ship" at bounding box center [301, 146] width 88 height 13
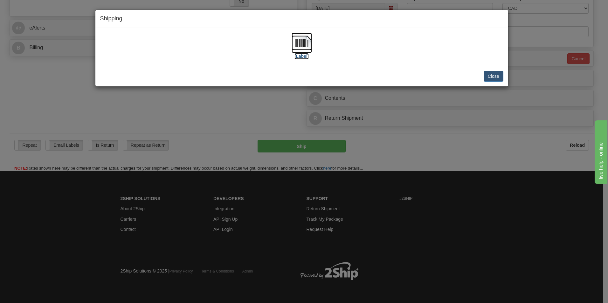
click at [301, 36] on img at bounding box center [301, 43] width 20 height 20
click at [490, 74] on button "Close" at bounding box center [493, 76] width 20 height 11
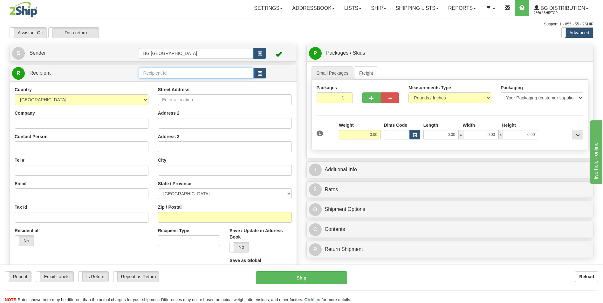
click at [183, 71] on input "text" at bounding box center [196, 73] width 114 height 11
click at [168, 82] on div "60239" at bounding box center [195, 82] width 108 height 7
type input "60239"
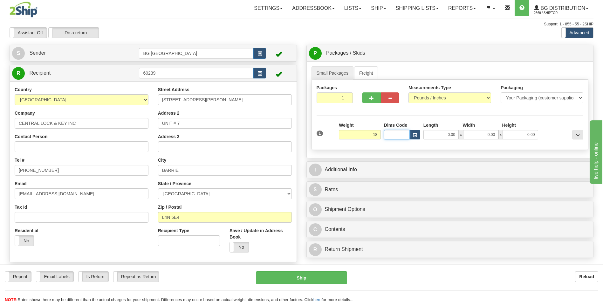
type input "18.00"
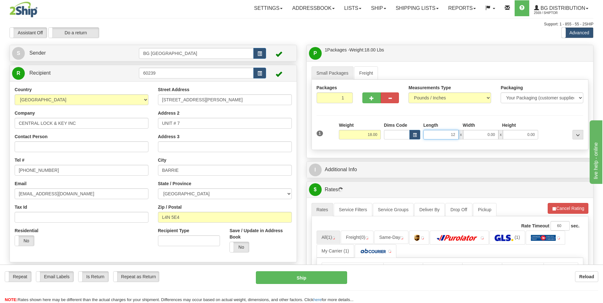
type input "12.00"
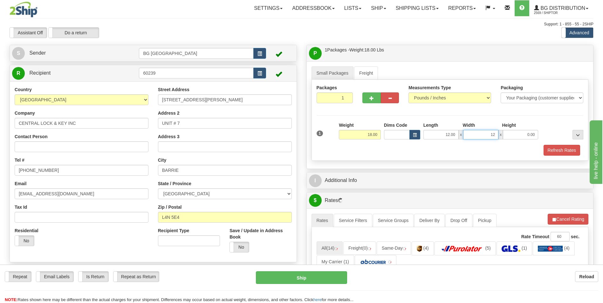
type input "12.00"
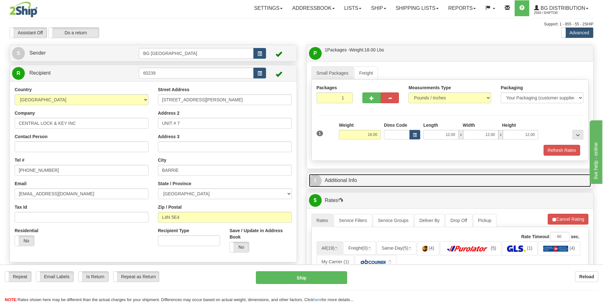
click at [365, 174] on link "I Additional Info" at bounding box center [450, 180] width 282 height 13
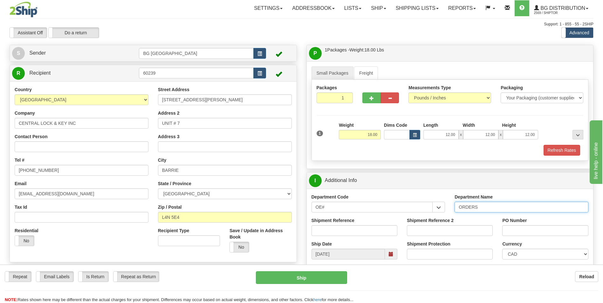
click at [495, 204] on input "ORDERS" at bounding box center [521, 207] width 134 height 11
type input "70181917-02"
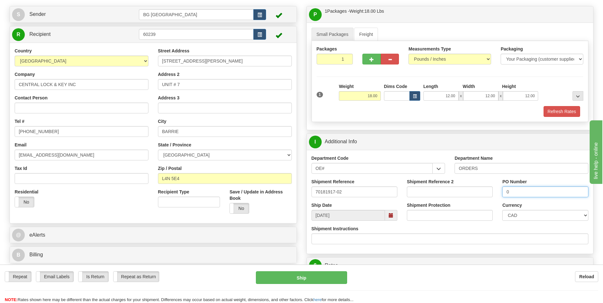
scroll to position [127, 0]
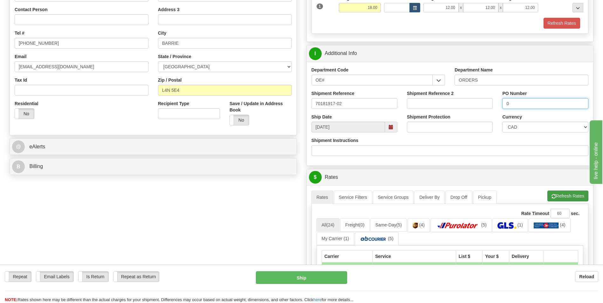
type input "0"
click at [564, 195] on button "Refresh Rates" at bounding box center [567, 196] width 41 height 11
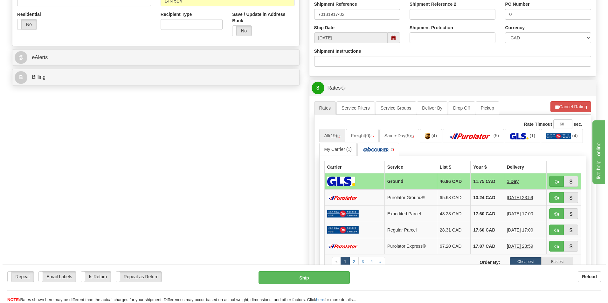
scroll to position [222, 0]
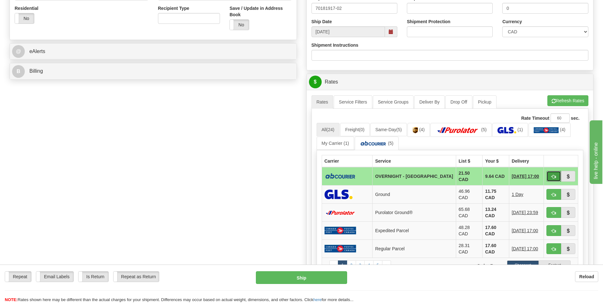
click at [554, 177] on span "button" at bounding box center [553, 177] width 4 height 4
type input "4"
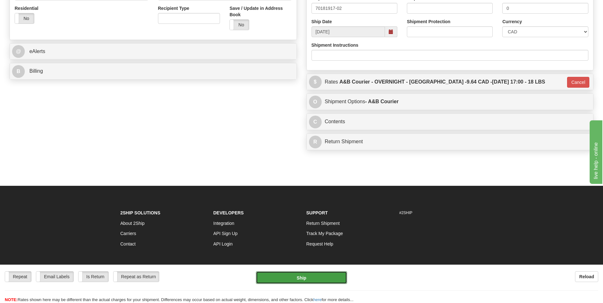
click at [303, 273] on button "Ship" at bounding box center [301, 277] width 91 height 13
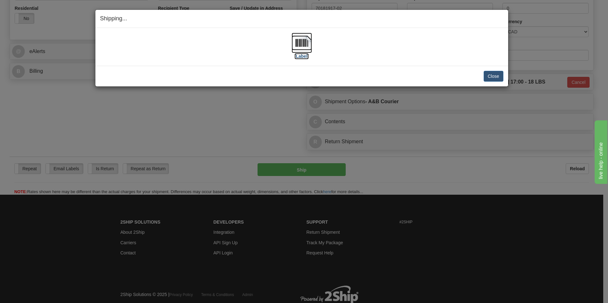
click at [302, 44] on img at bounding box center [301, 43] width 20 height 20
click at [487, 71] on button "Close" at bounding box center [493, 76] width 20 height 11
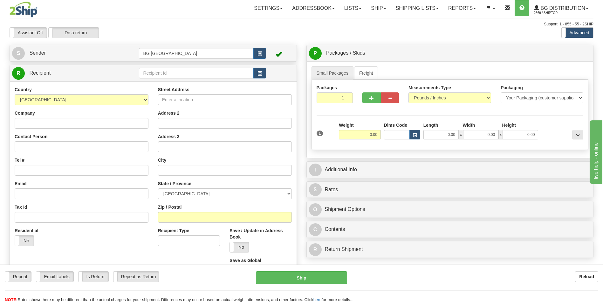
click at [170, 82] on div "Country [GEOGRAPHIC_DATA] [GEOGRAPHIC_DATA] [GEOGRAPHIC_DATA] [GEOGRAPHIC_DATA]…" at bounding box center [153, 183] width 287 height 204
click at [173, 70] on input "text" at bounding box center [196, 73] width 114 height 11
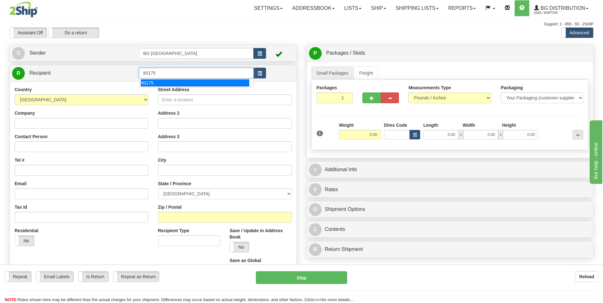
click at [155, 81] on div "60175" at bounding box center [195, 82] width 108 height 7
type input "60175"
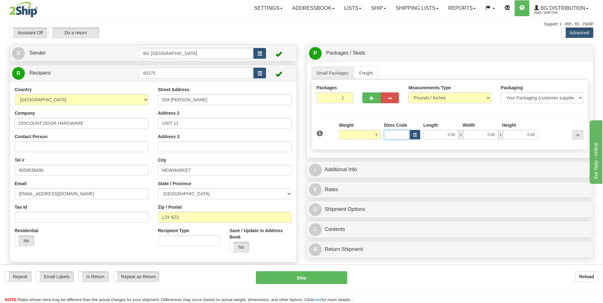
type input "3.00"
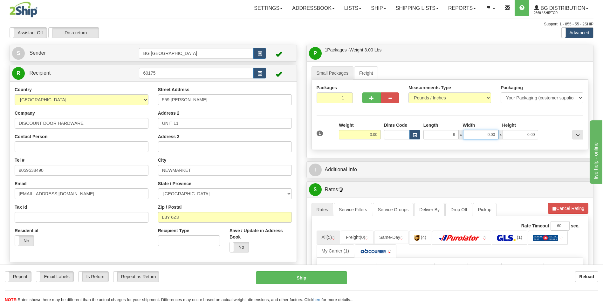
type input "9.00"
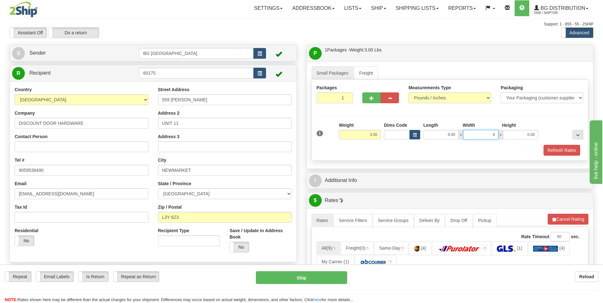
type input "6.00"
type input "3.00"
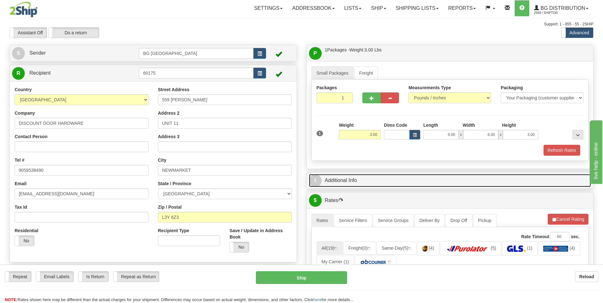
click at [346, 179] on link "I Additional Info" at bounding box center [450, 180] width 282 height 13
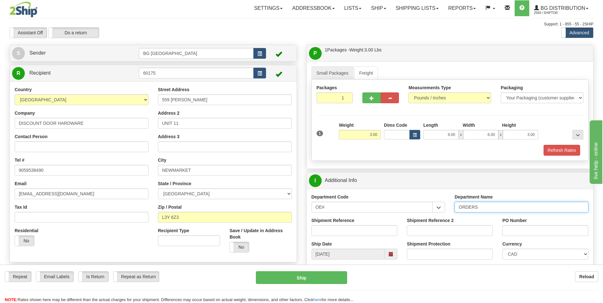
click at [510, 208] on input "ORDERS" at bounding box center [521, 207] width 134 height 11
type input "70184330-01"
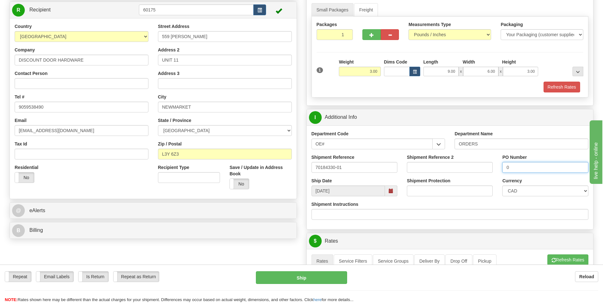
scroll to position [127, 0]
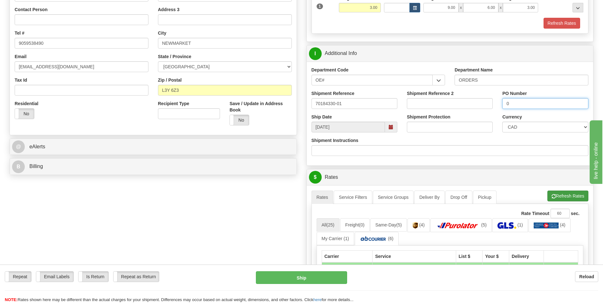
type input "0"
click at [551, 197] on span "button" at bounding box center [553, 197] width 4 height 4
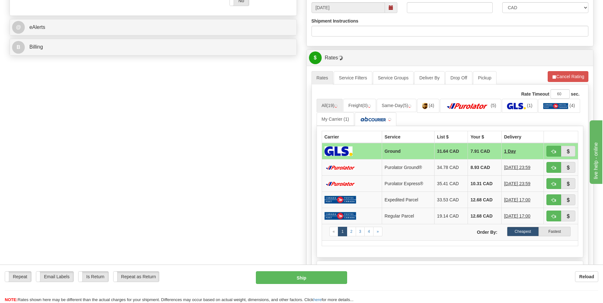
scroll to position [254, 0]
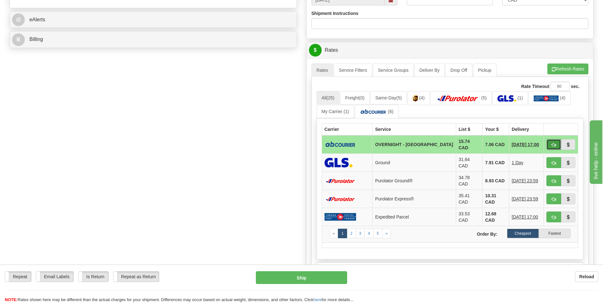
click at [548, 139] on button "button" at bounding box center [553, 144] width 15 height 11
type input "4"
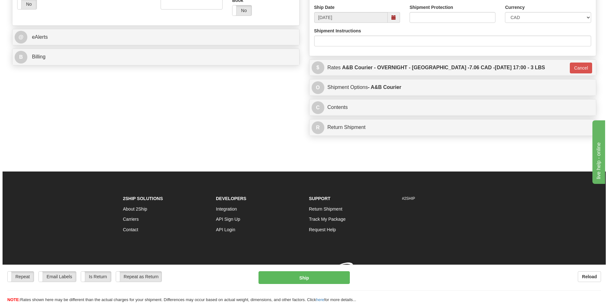
scroll to position [246, 0]
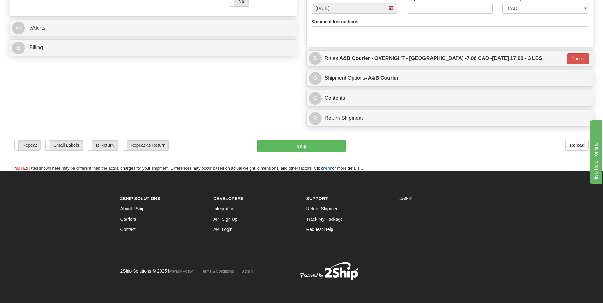
click at [306, 153] on div "Repeat Repeat Email Labels Email Labels Edit Is Return Is Return Repeat as Retu…" at bounding box center [302, 156] width 584 height 32
click at [303, 149] on button "Ship" at bounding box center [301, 146] width 88 height 13
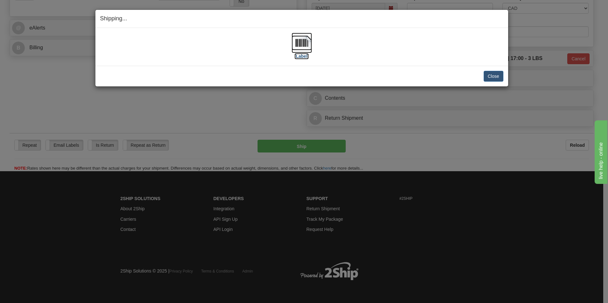
click at [306, 43] on img at bounding box center [301, 43] width 20 height 20
click at [491, 77] on button "Close" at bounding box center [493, 76] width 20 height 11
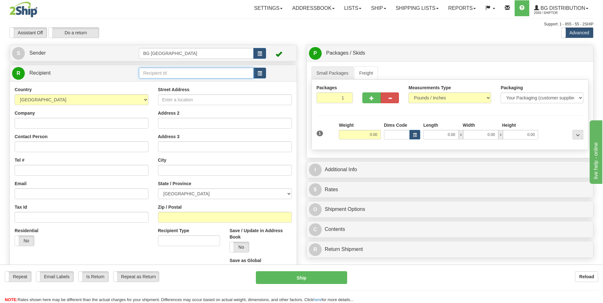
click at [161, 70] on input "text" at bounding box center [196, 73] width 114 height 11
click at [155, 81] on div "60429" at bounding box center [195, 82] width 108 height 7
type input "60429"
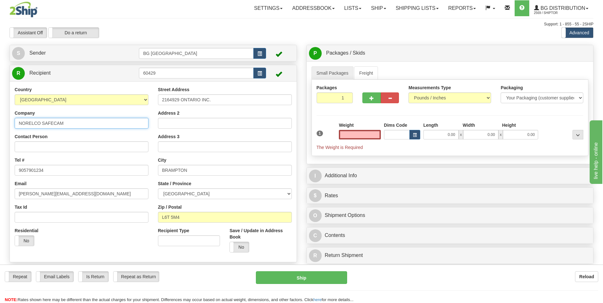
type input "0.00"
click at [78, 120] on input "NORELCO SAFECAM" at bounding box center [82, 123] width 134 height 11
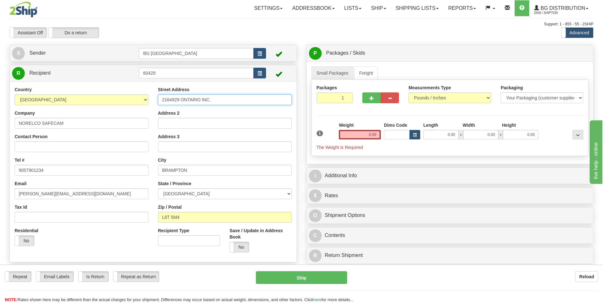
click at [202, 102] on input "2164929 ONTARIO INC." at bounding box center [225, 99] width 134 height 11
paste input "[STREET_ADDRESS]"
type input "[STREET_ADDRESS]"
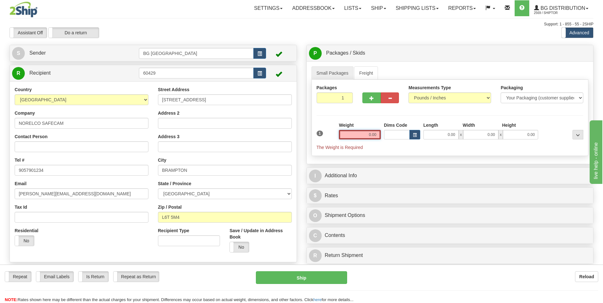
click at [355, 139] on input "0.00" at bounding box center [360, 135] width 42 height 10
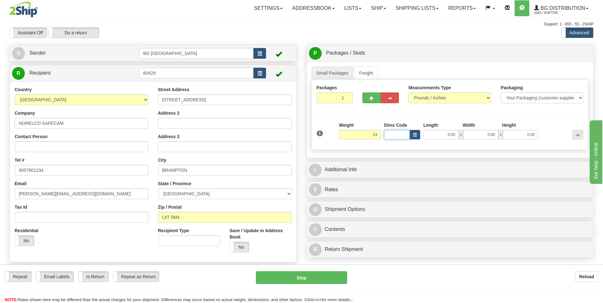
type input "24.00"
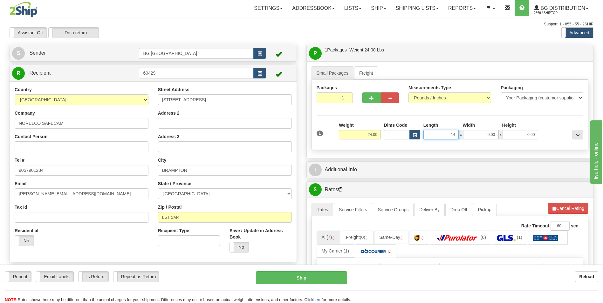
type input "14.00"
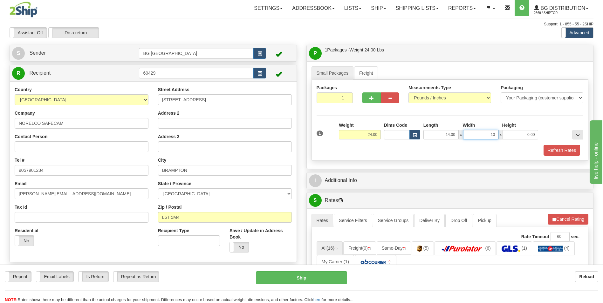
type input "10.00"
type input "8.00"
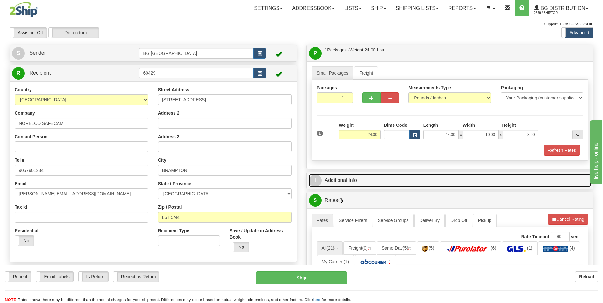
click at [353, 186] on link "I Additional Info" at bounding box center [450, 180] width 282 height 13
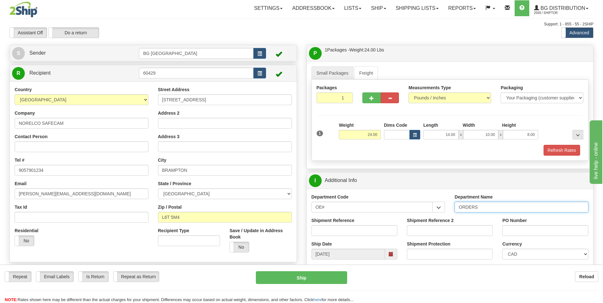
click at [484, 208] on input "ORDERS" at bounding box center [521, 207] width 134 height 11
type input "70184826-00"
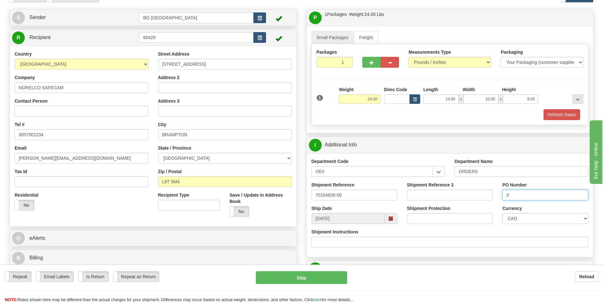
scroll to position [159, 0]
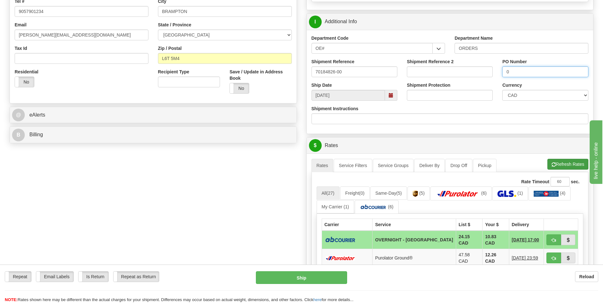
type input "0"
click at [562, 165] on button "Refresh Rates" at bounding box center [567, 164] width 41 height 11
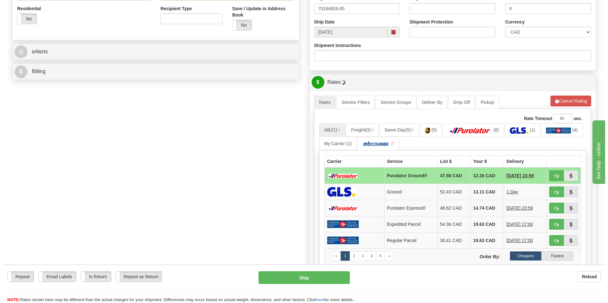
scroll to position [222, 0]
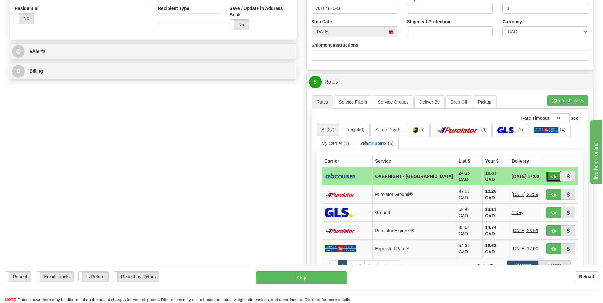
click at [558, 178] on button "button" at bounding box center [553, 176] width 15 height 11
type input "4"
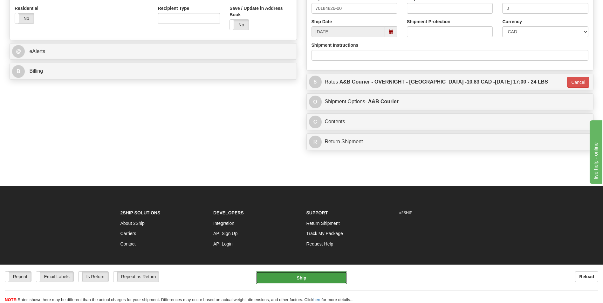
click at [319, 273] on button "Ship" at bounding box center [301, 277] width 91 height 13
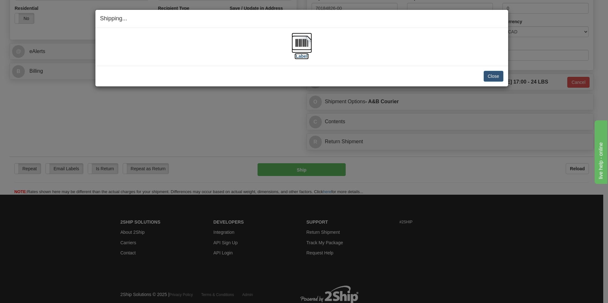
click at [303, 41] on img at bounding box center [301, 43] width 20 height 20
click at [495, 77] on button "Close" at bounding box center [493, 76] width 20 height 11
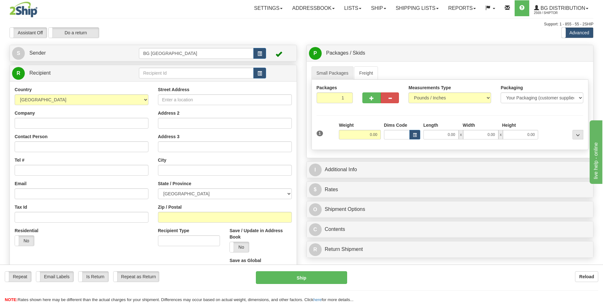
click at [166, 80] on div "R Recipient" at bounding box center [153, 73] width 287 height 16
click at [169, 73] on input "text" at bounding box center [196, 73] width 114 height 11
click at [163, 79] on li "60154" at bounding box center [196, 83] width 114 height 8
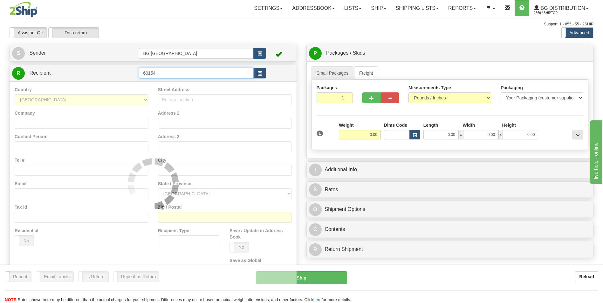
type input "60154"
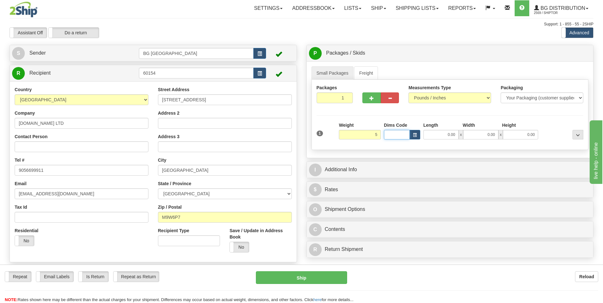
type input "5.00"
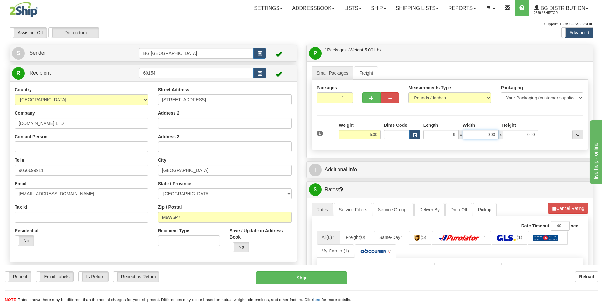
type input "9.00"
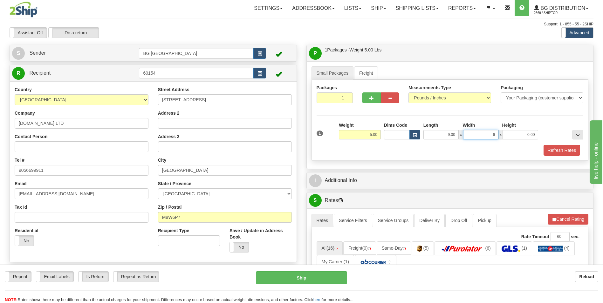
type input "6.00"
type input "3.00"
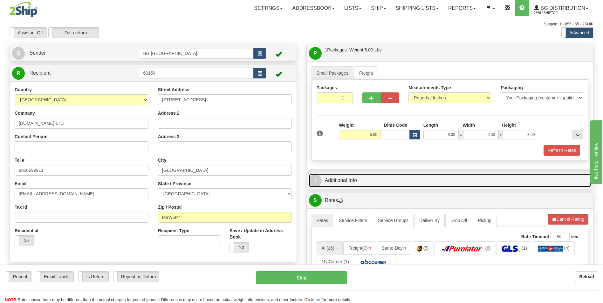
click at [372, 179] on link "I Additional Info" at bounding box center [450, 180] width 282 height 13
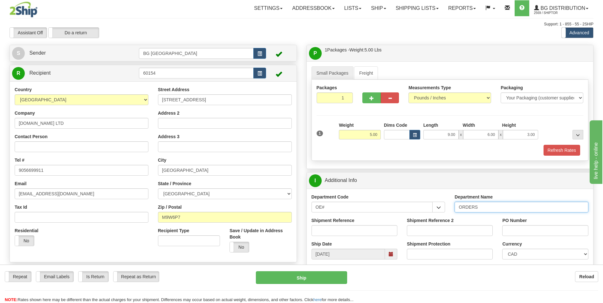
click at [487, 206] on input "ORDERS" at bounding box center [521, 207] width 134 height 11
type input "70184246-00"
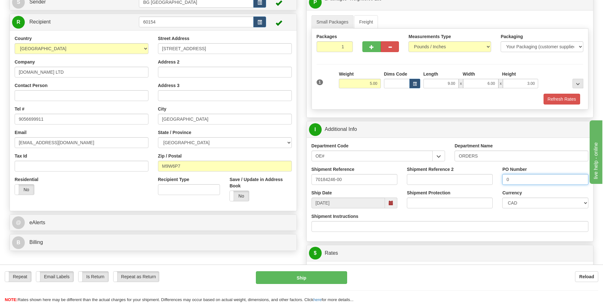
scroll to position [127, 0]
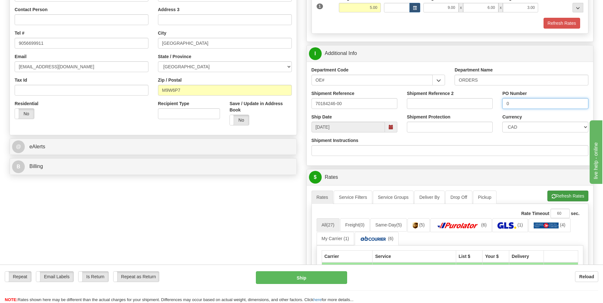
type input "0"
click at [551, 195] on span "button" at bounding box center [553, 197] width 4 height 4
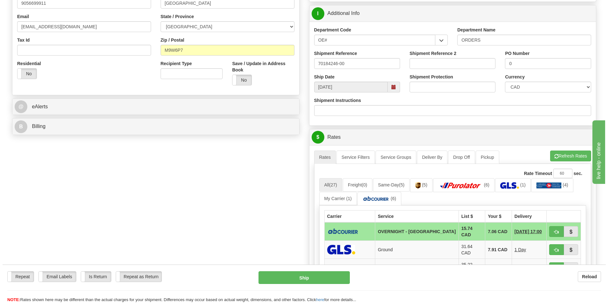
scroll to position [222, 0]
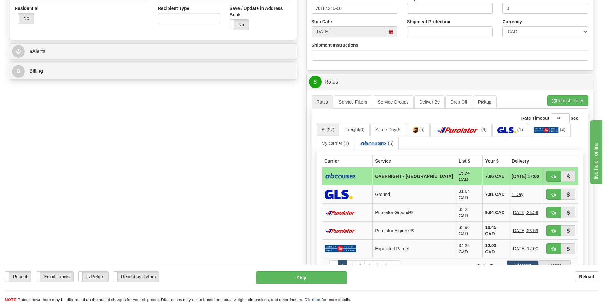
click at [546, 176] on td at bounding box center [561, 176] width 34 height 18
click at [552, 173] on button "button" at bounding box center [553, 176] width 15 height 11
type input "4"
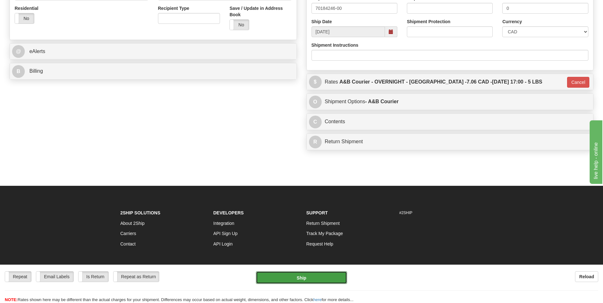
click at [301, 282] on button "Ship" at bounding box center [301, 277] width 91 height 13
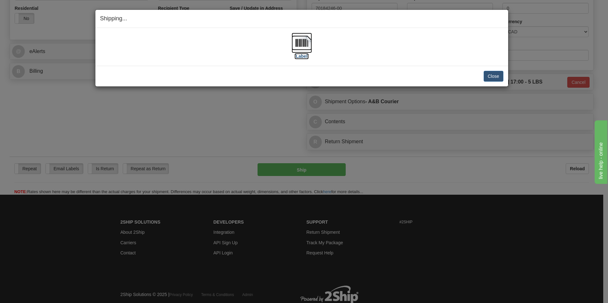
click at [294, 41] on img at bounding box center [301, 43] width 20 height 20
click at [488, 74] on button "Close" at bounding box center [493, 76] width 20 height 11
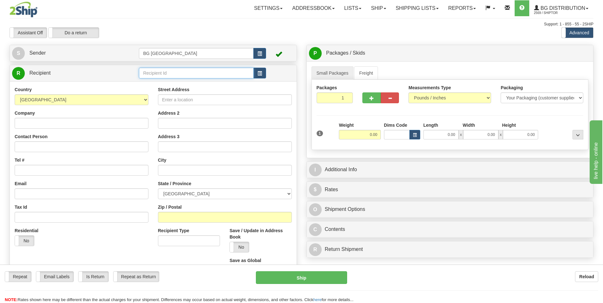
click at [179, 71] on input "text" at bounding box center [196, 73] width 114 height 11
click at [173, 72] on input "70185302-00" at bounding box center [196, 73] width 114 height 11
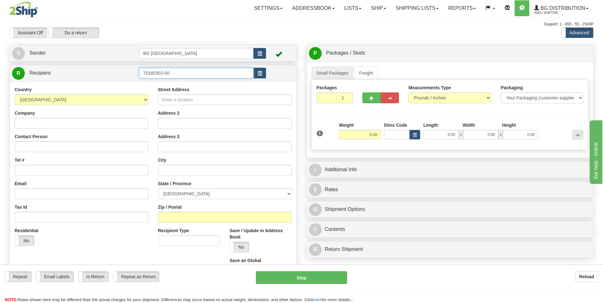
click at [173, 72] on input "70185302-00" at bounding box center [196, 73] width 114 height 11
click at [159, 79] on div "60087" at bounding box center [195, 82] width 108 height 7
type input "60087"
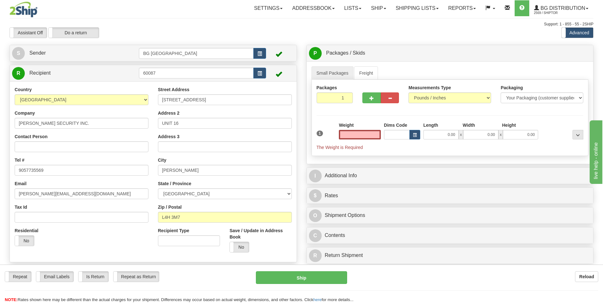
type input "0.00"
click at [366, 134] on input "0.00" at bounding box center [360, 135] width 42 height 10
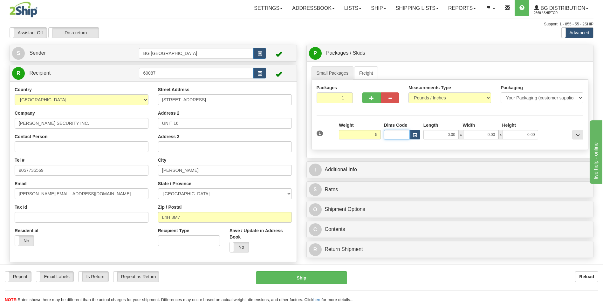
type input "5.00"
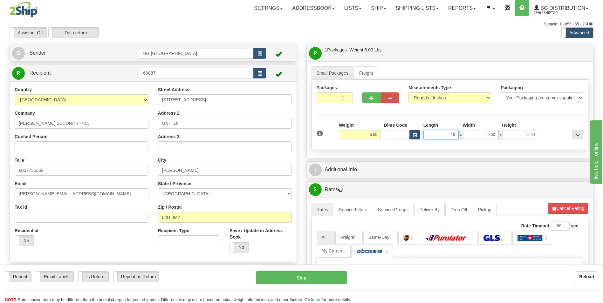
type input "19.00"
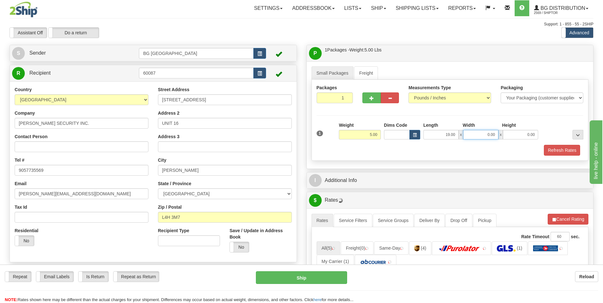
type input "6"
type input "9.00"
type input "6.00"
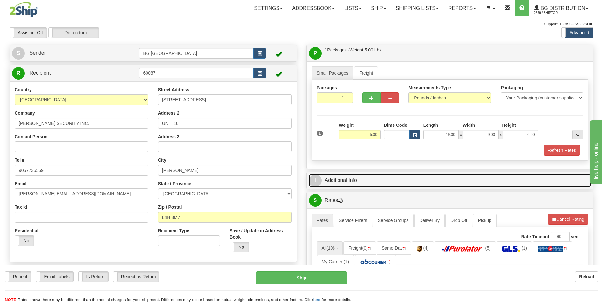
click at [371, 181] on link "I Additional Info" at bounding box center [450, 180] width 282 height 13
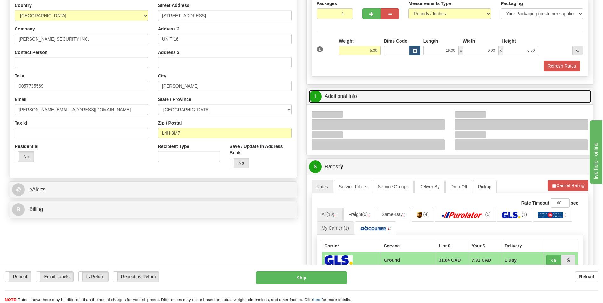
scroll to position [95, 0]
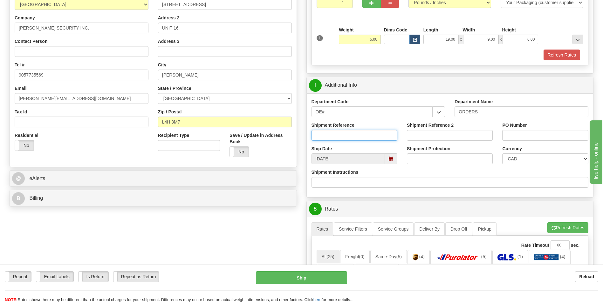
click at [332, 134] on input "Shipment Reference" at bounding box center [354, 135] width 86 height 11
type input "70185302-00"
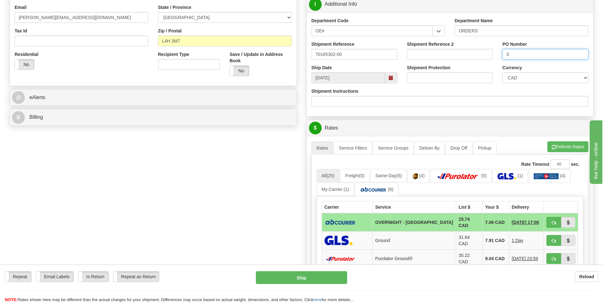
scroll to position [254, 0]
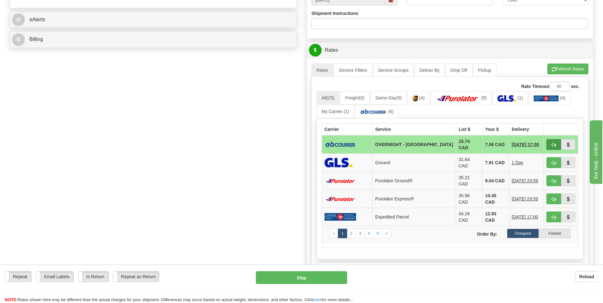
type input "0"
click at [551, 140] on button "button" at bounding box center [553, 144] width 15 height 11
type input "4"
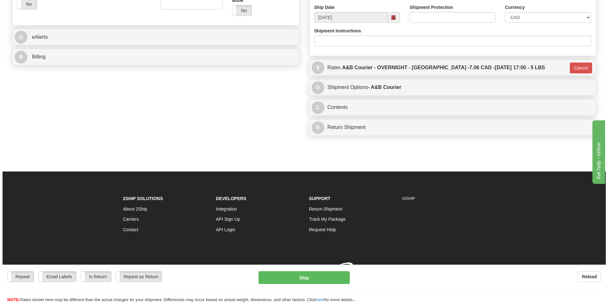
scroll to position [246, 0]
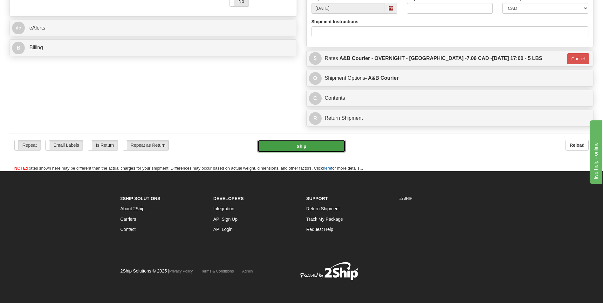
click at [282, 145] on button "Ship" at bounding box center [301, 146] width 88 height 13
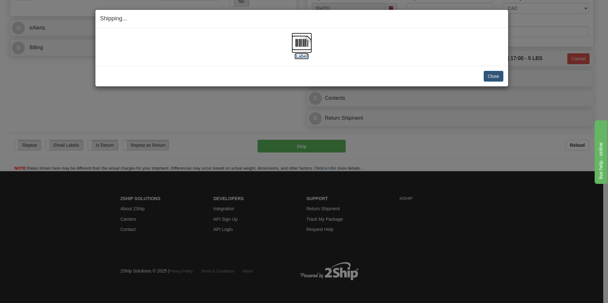
click at [304, 44] on img at bounding box center [301, 43] width 20 height 20
click at [495, 75] on button "Close" at bounding box center [493, 76] width 20 height 11
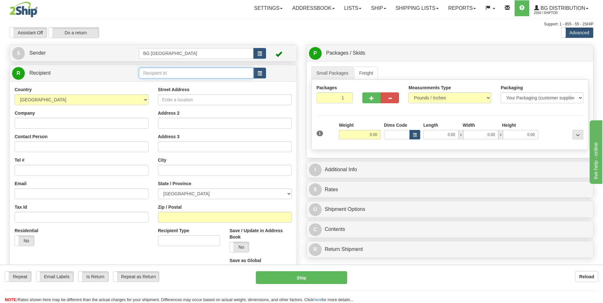
click at [156, 75] on input "text" at bounding box center [196, 73] width 114 height 11
type input "60054"
click button "Delete" at bounding box center [0, 0] width 0 height 0
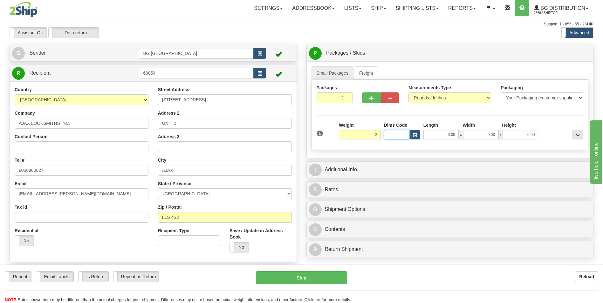
type input "2.00"
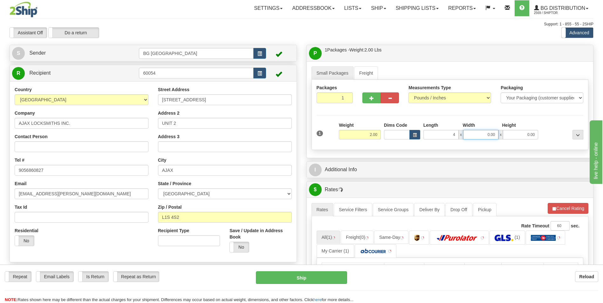
type input "4.00"
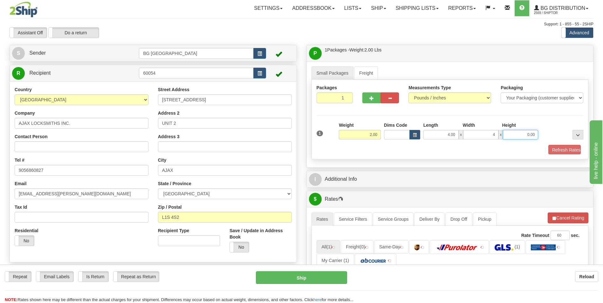
type input "4.00"
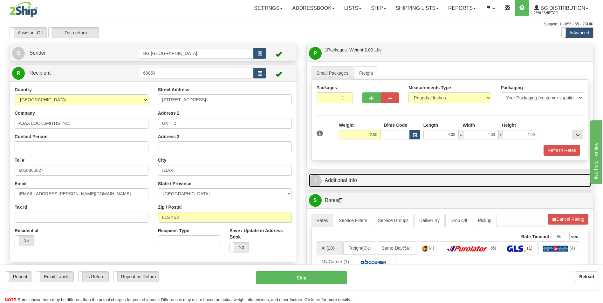
click at [358, 183] on link "I Additional Info" at bounding box center [450, 180] width 282 height 13
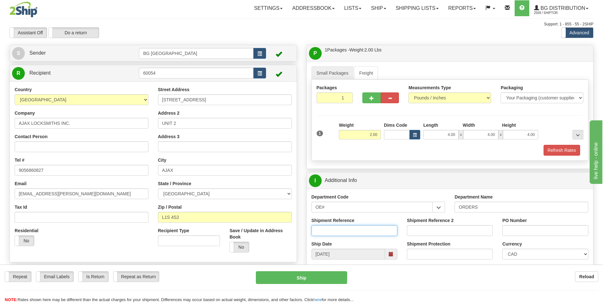
click at [359, 231] on input "Shipment Reference" at bounding box center [354, 230] width 86 height 11
type input "70180031-00"
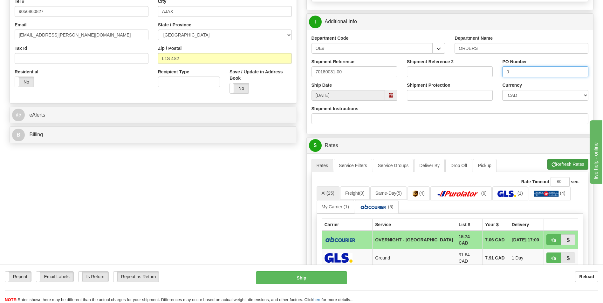
type input "0"
click at [570, 164] on button "Refresh Rates" at bounding box center [567, 164] width 41 height 11
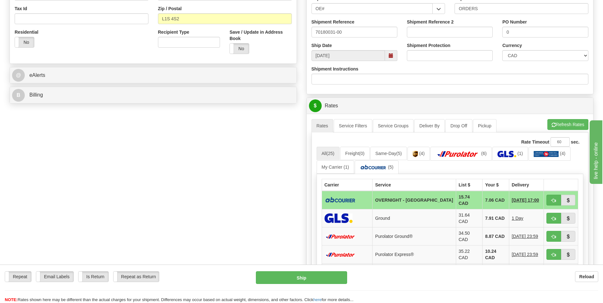
scroll to position [286, 0]
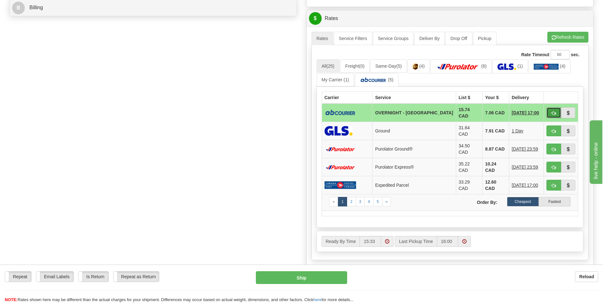
click at [551, 109] on button "button" at bounding box center [553, 112] width 15 height 11
type input "4"
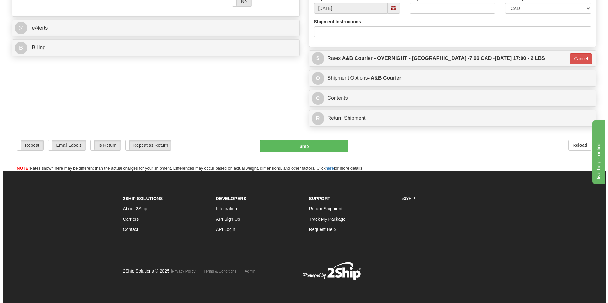
scroll to position [246, 0]
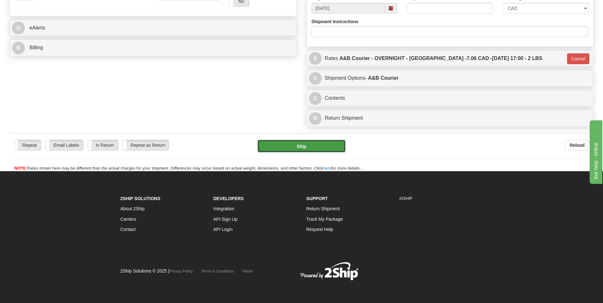
click at [310, 146] on button "Ship" at bounding box center [301, 146] width 88 height 13
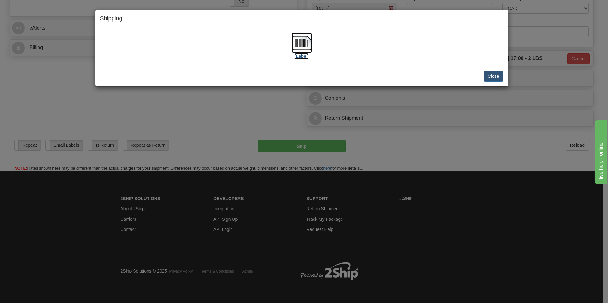
click at [298, 40] on img at bounding box center [301, 43] width 20 height 20
click at [493, 73] on button "Close" at bounding box center [493, 76] width 20 height 11
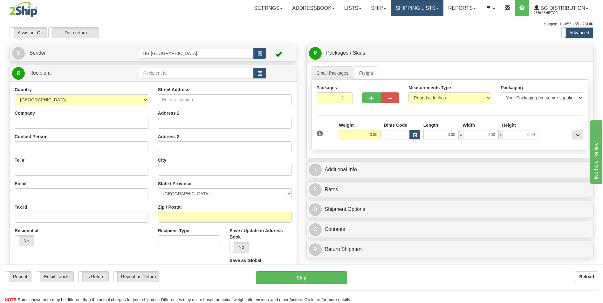
click at [396, 5] on link "Shipping lists" at bounding box center [417, 8] width 52 height 16
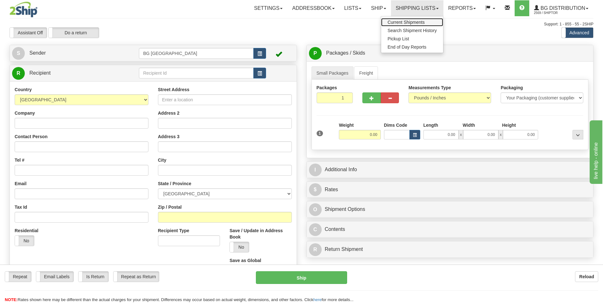
click at [391, 21] on span "Current Shipments" at bounding box center [405, 22] width 37 height 5
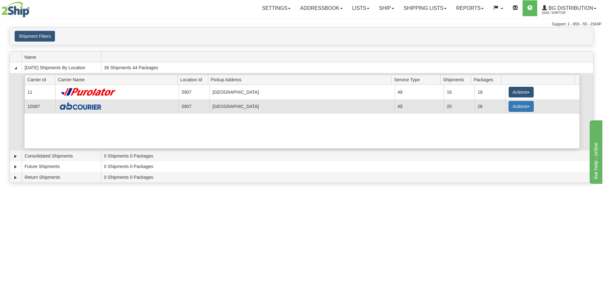
click at [510, 110] on button "Actions" at bounding box center [521, 106] width 25 height 11
click at [502, 117] on span "Details" at bounding box center [497, 118] width 17 height 4
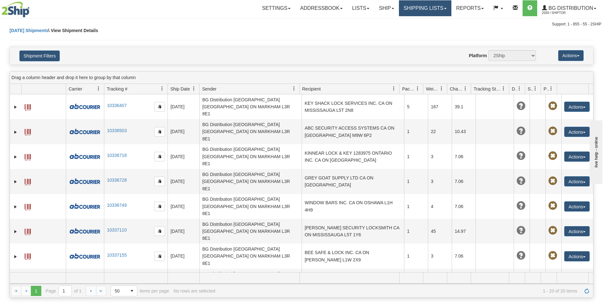
click at [415, 8] on link "Shipping lists" at bounding box center [425, 8] width 52 height 16
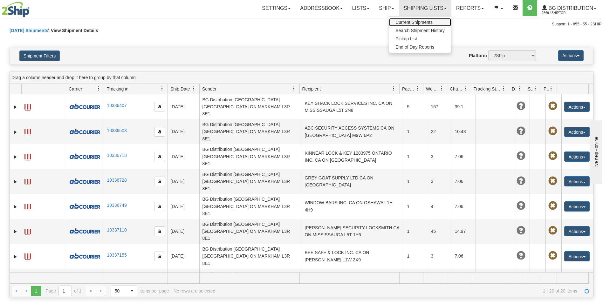
click at [410, 20] on span "Current Shipments" at bounding box center [413, 22] width 37 height 5
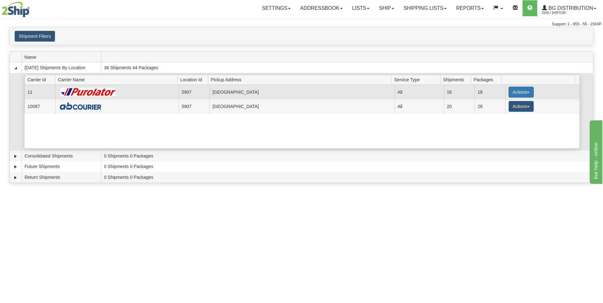
click at [517, 93] on button "Actions" at bounding box center [521, 92] width 25 height 11
click at [489, 105] on span "Details" at bounding box center [497, 104] width 17 height 4
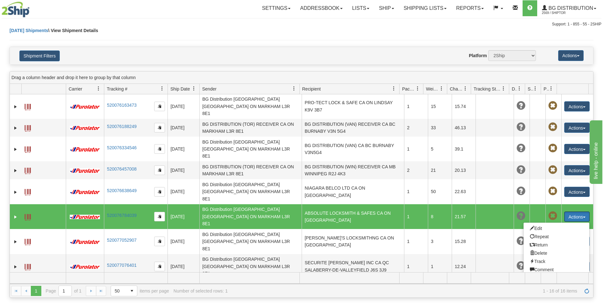
scroll to position [107, 0]
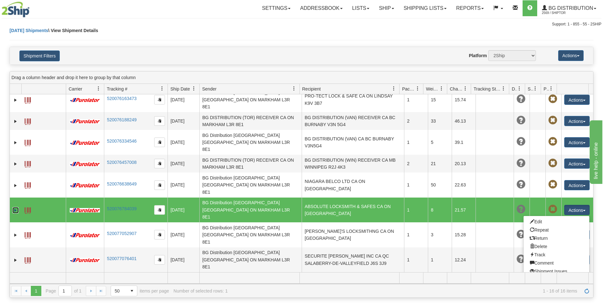
click at [15, 207] on link "Expand" at bounding box center [15, 210] width 6 height 6
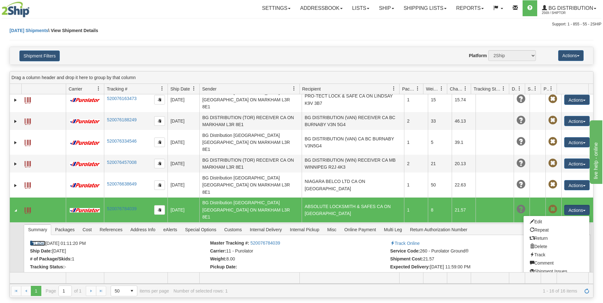
click at [41, 241] on link "Label" at bounding box center [37, 243] width 15 height 5
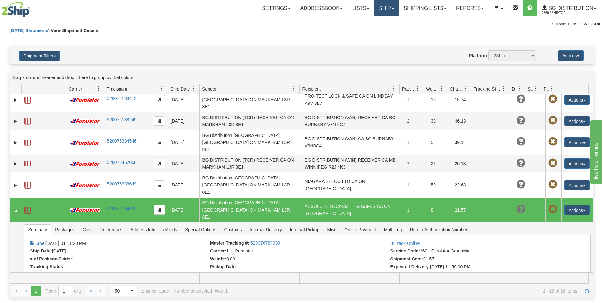
click at [382, 9] on link "Ship" at bounding box center [386, 8] width 24 height 16
click at [372, 24] on span "Ship Screen" at bounding box center [367, 22] width 24 height 5
